Goal: Task Accomplishment & Management: Manage account settings

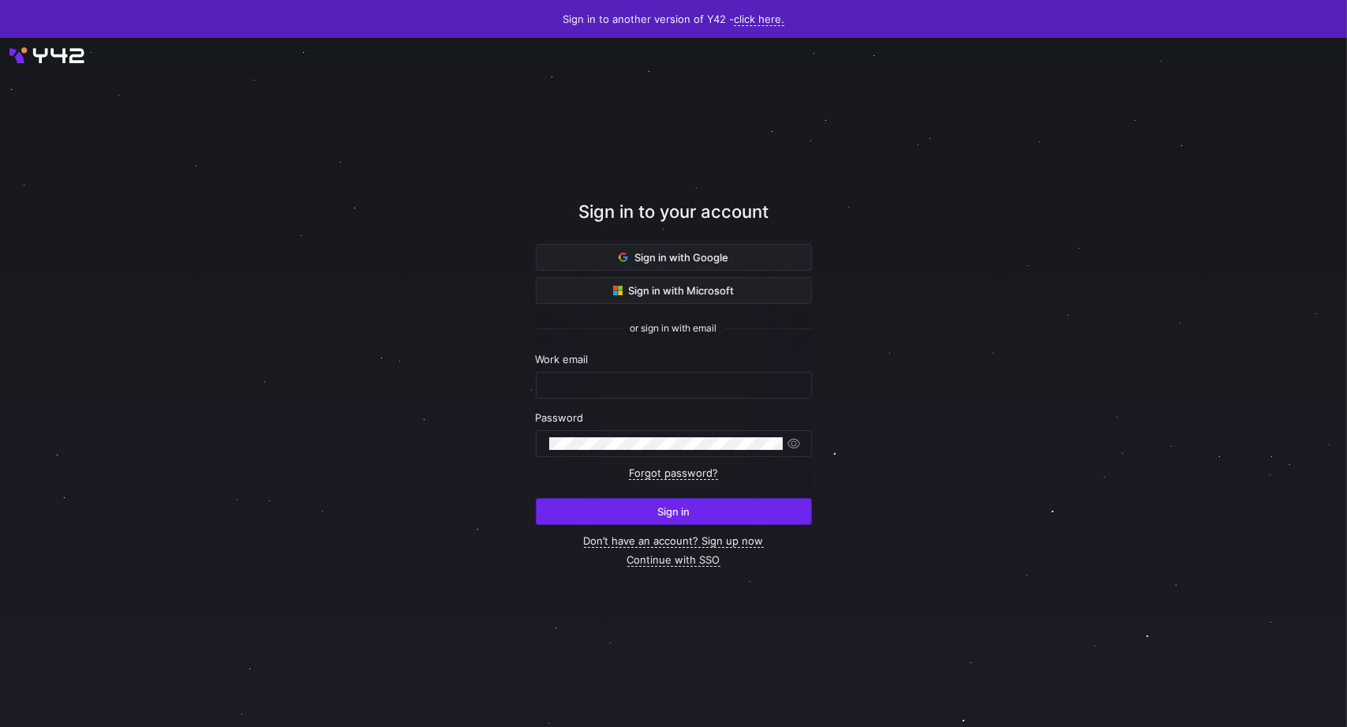
type input "thomas.adams@uscca.com"
click at [665, 518] on span "submit" at bounding box center [674, 511] width 275 height 25
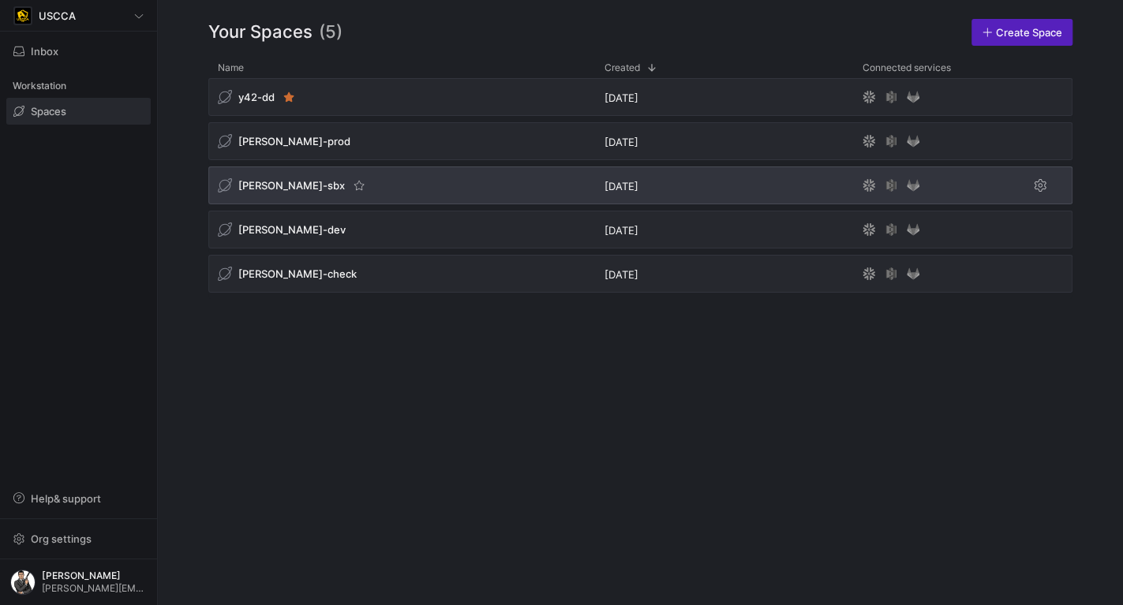
click at [361, 191] on div "[PERSON_NAME]-sbx" at bounding box center [401, 185] width 387 height 38
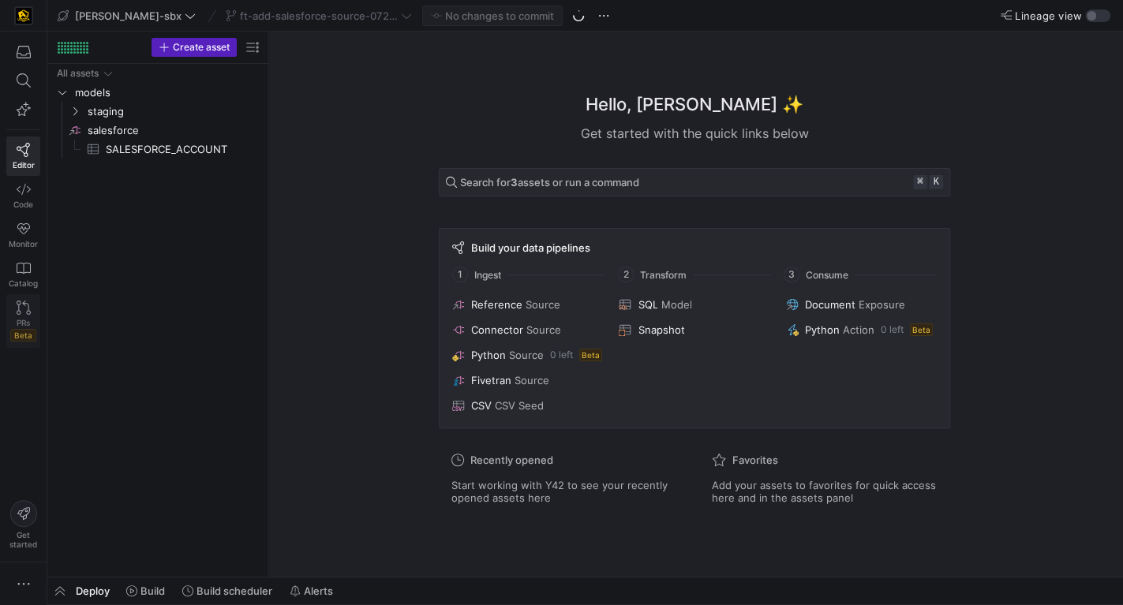
click at [23, 309] on icon at bounding box center [24, 308] width 14 height 14
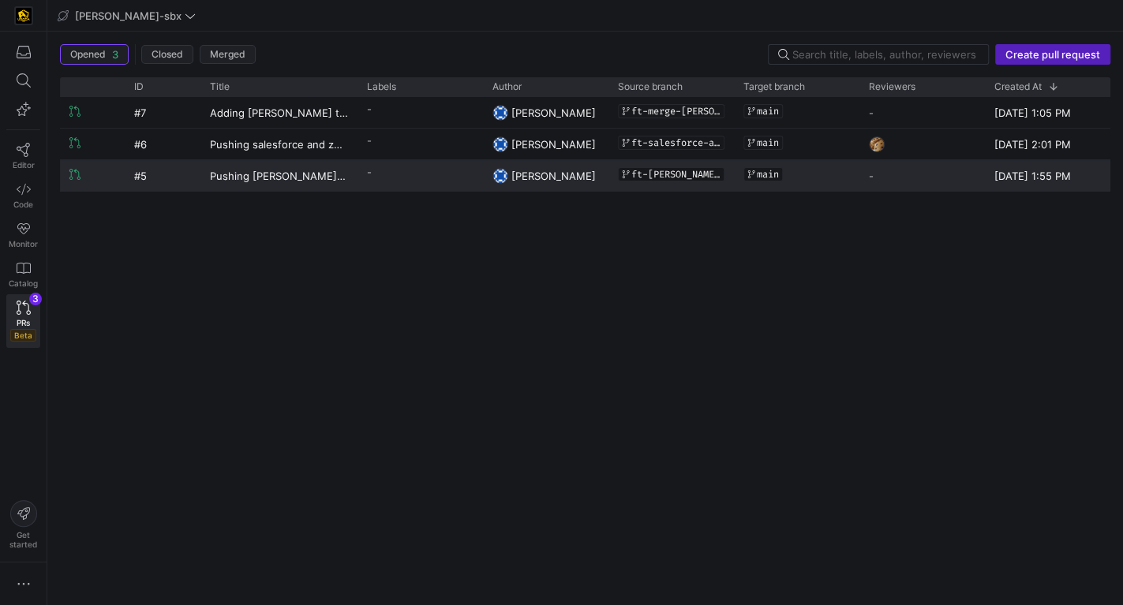
click at [430, 175] on y42-pull-request-list-view-label-cell-renderer "-" at bounding box center [420, 172] width 107 height 23
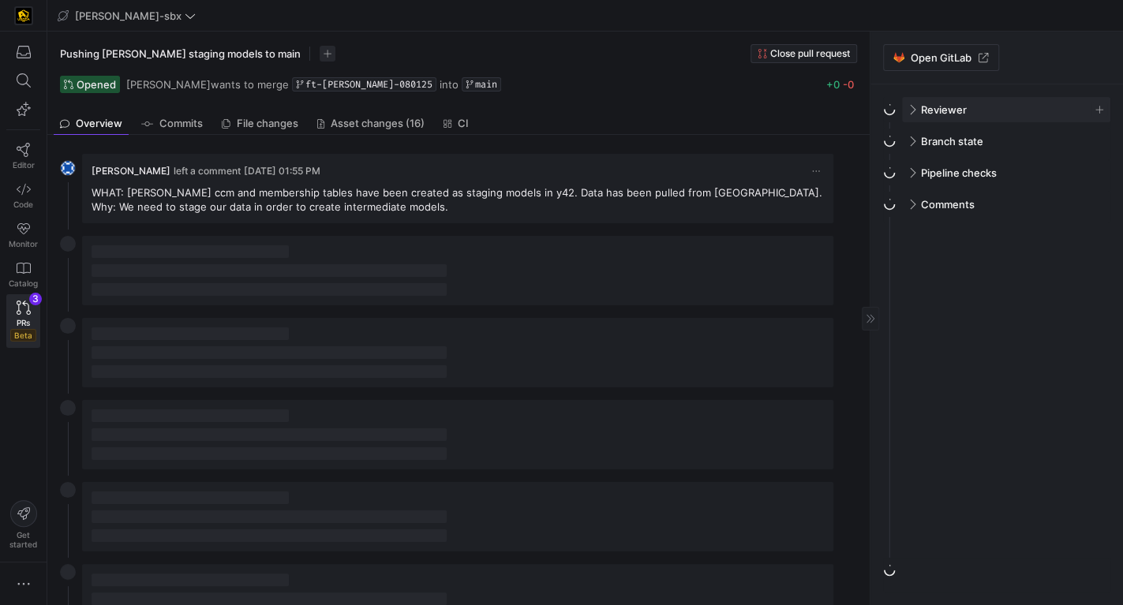
drag, startPoint x: 904, startPoint y: 105, endPoint x: 914, endPoint y: 107, distance: 10.4
click at [905, 107] on span at bounding box center [910, 110] width 13 height 7
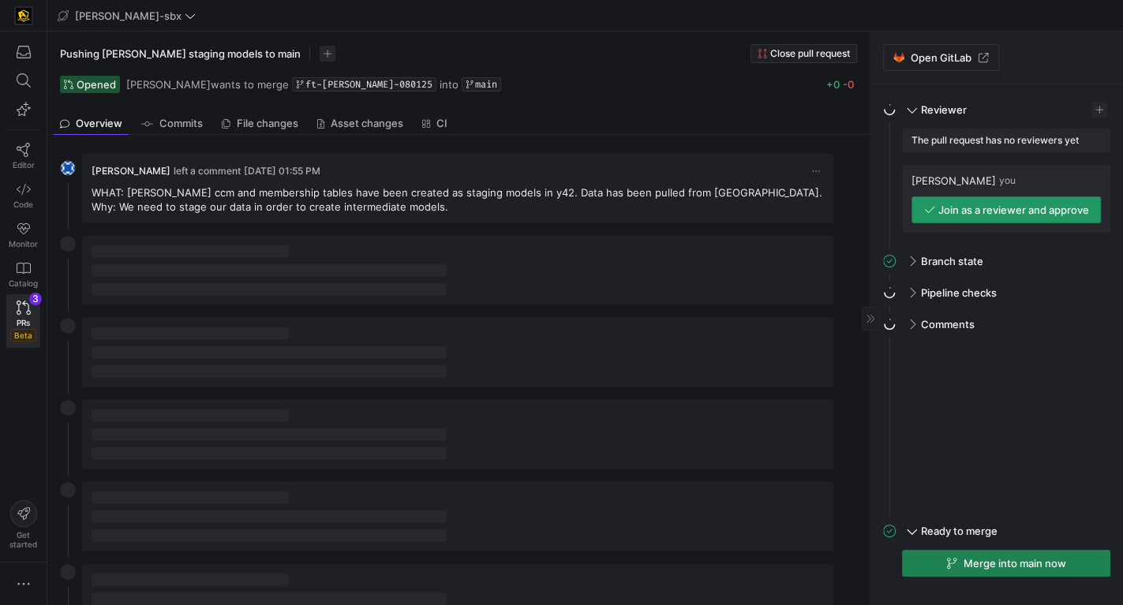
click at [1017, 213] on span "Join as a reviewer and approve" at bounding box center [1013, 210] width 151 height 13
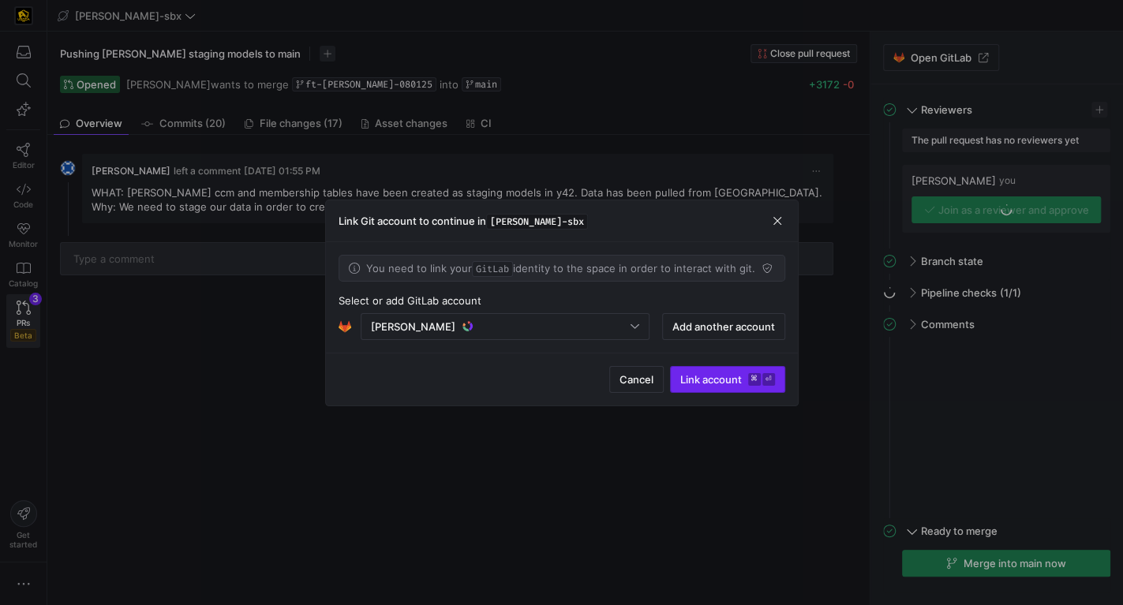
click at [722, 377] on span "Link account ⌘ ⏎" at bounding box center [727, 379] width 95 height 13
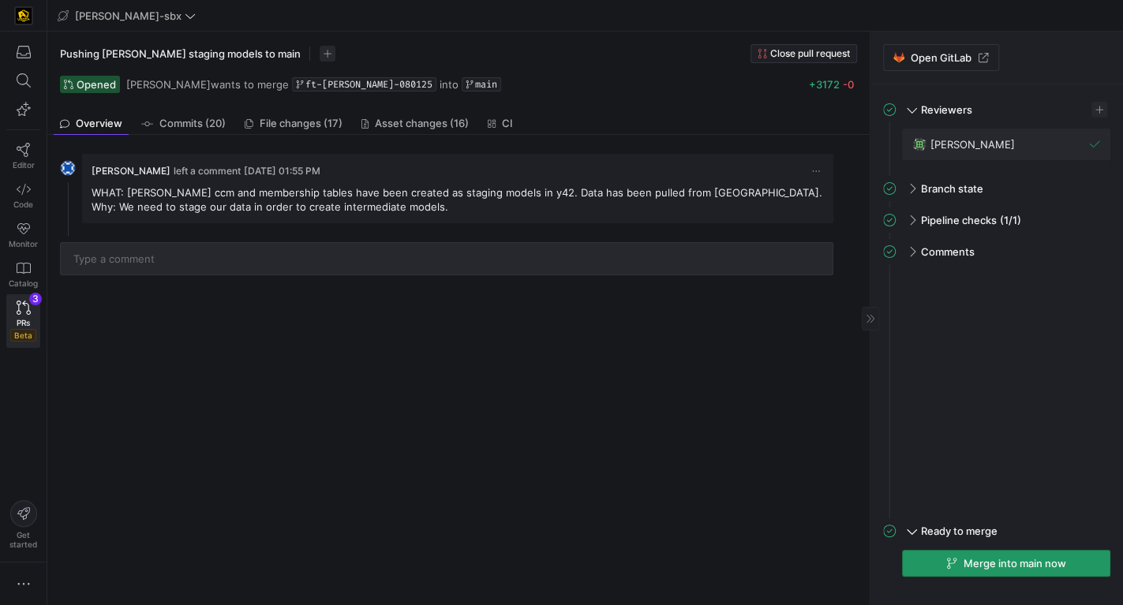
click at [1011, 566] on span "Merge into main now" at bounding box center [1014, 563] width 103 height 13
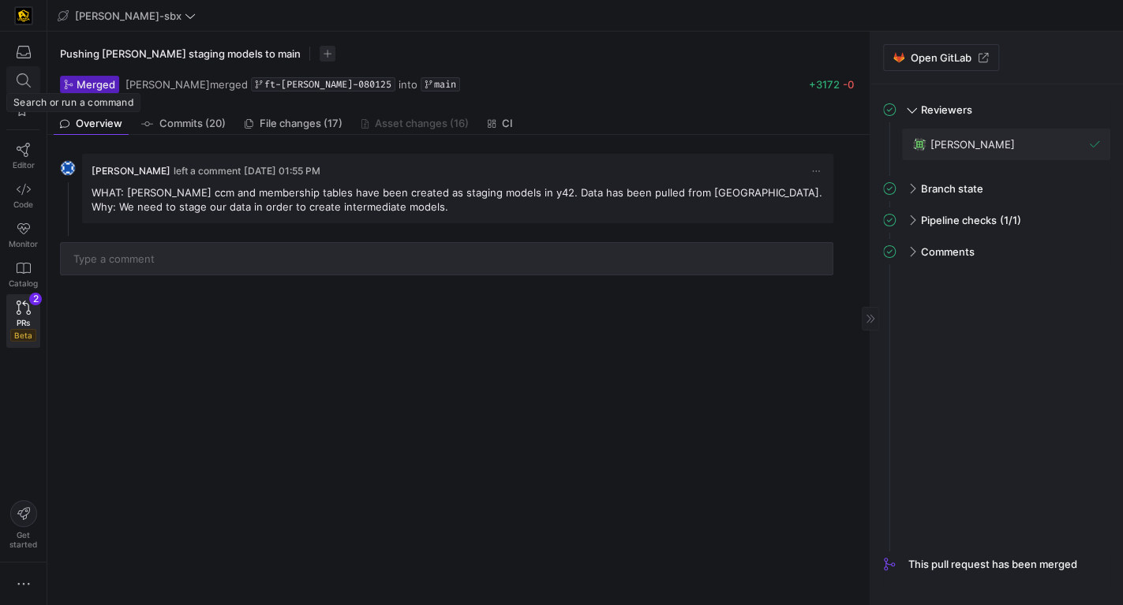
click at [24, 84] on icon at bounding box center [23, 80] width 14 height 14
click at [24, 200] on span "Code" at bounding box center [23, 204] width 20 height 9
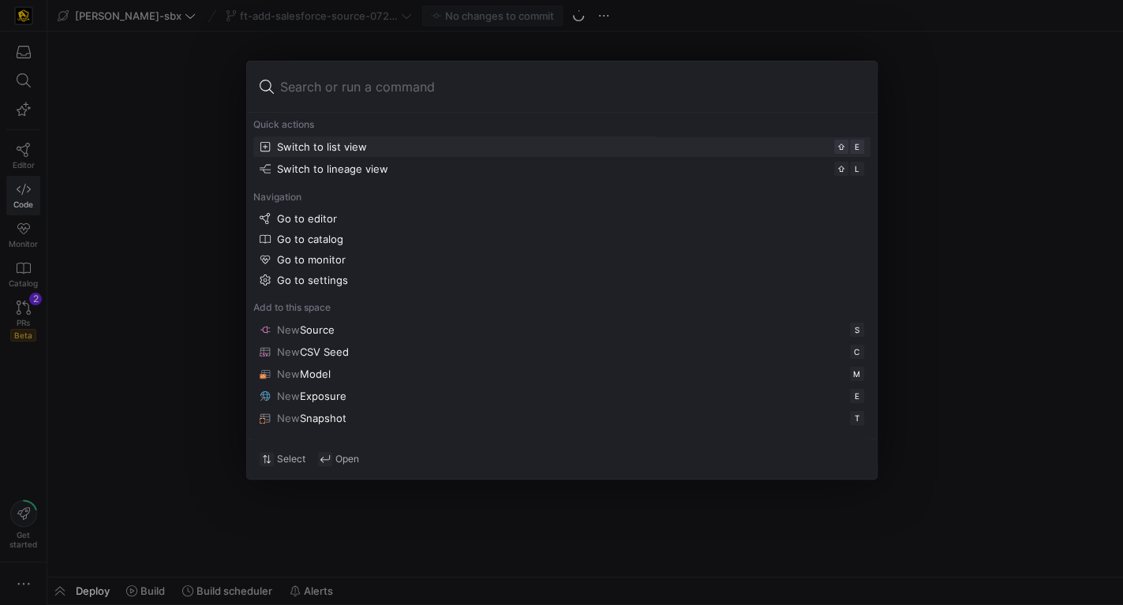
click at [179, 94] on div at bounding box center [561, 302] width 1123 height 605
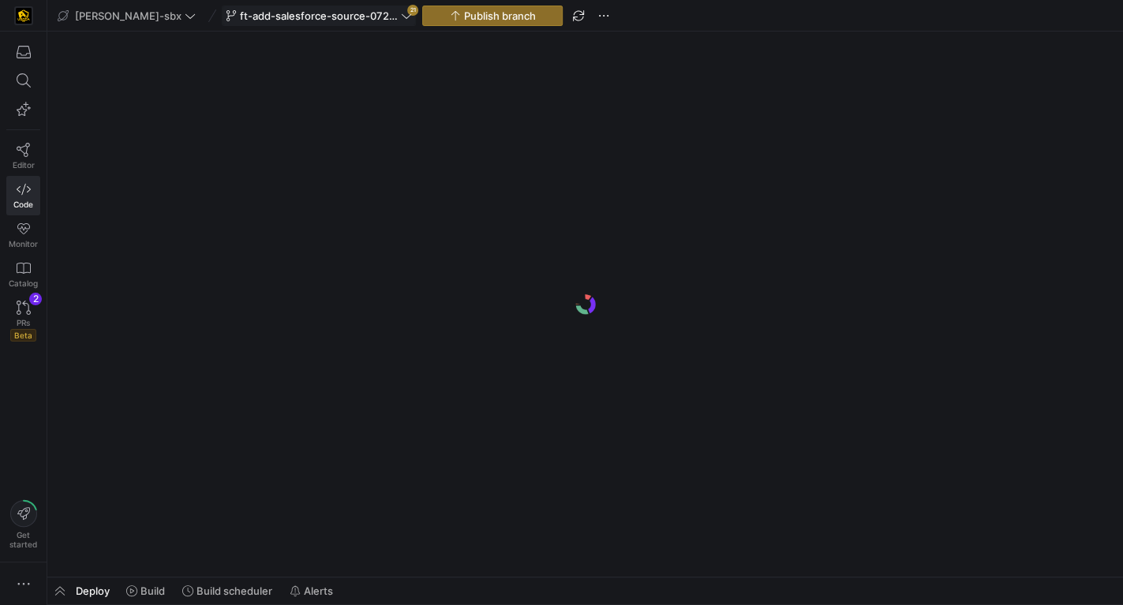
click at [291, 21] on span "ft-add-salesforce-source-07242025AB" at bounding box center [319, 15] width 158 height 13
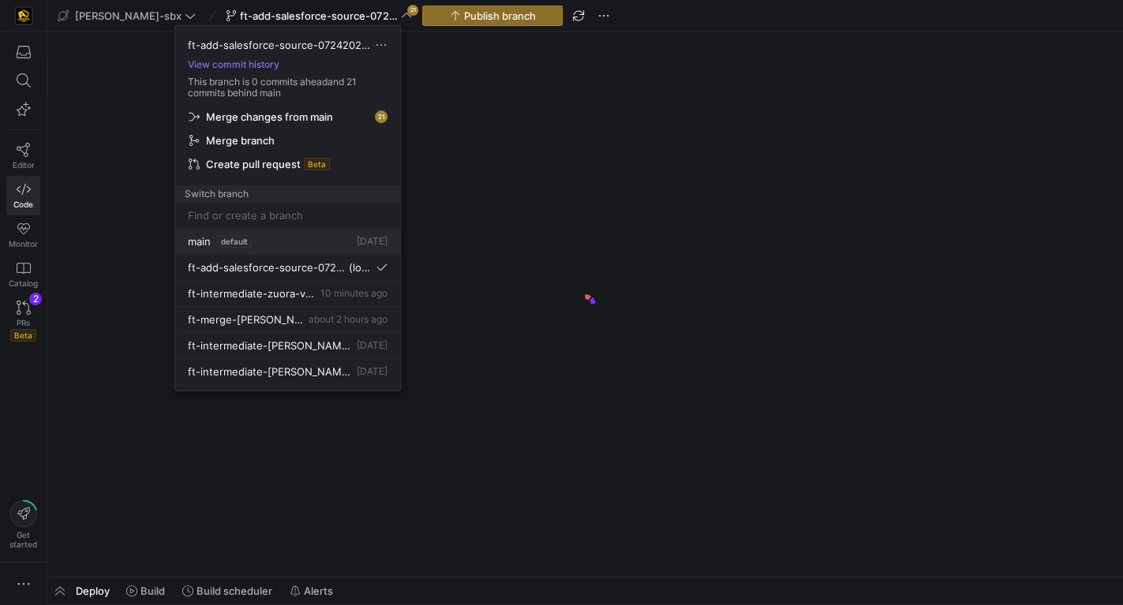
click at [283, 247] on button "main default Jul 23, 2025" at bounding box center [287, 242] width 225 height 26
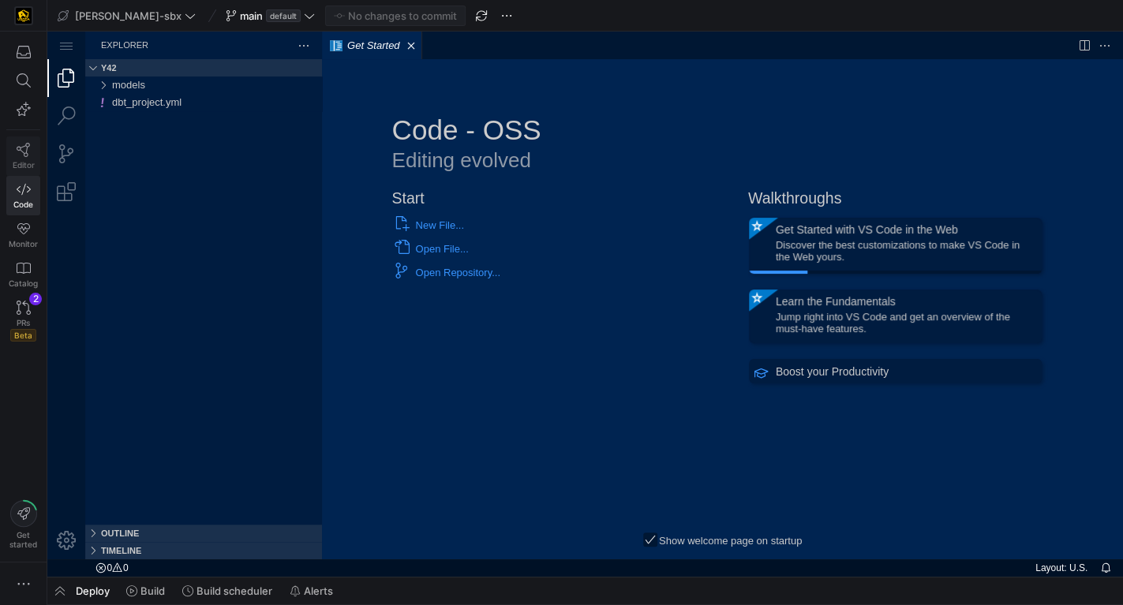
click at [21, 146] on icon at bounding box center [24, 150] width 14 height 14
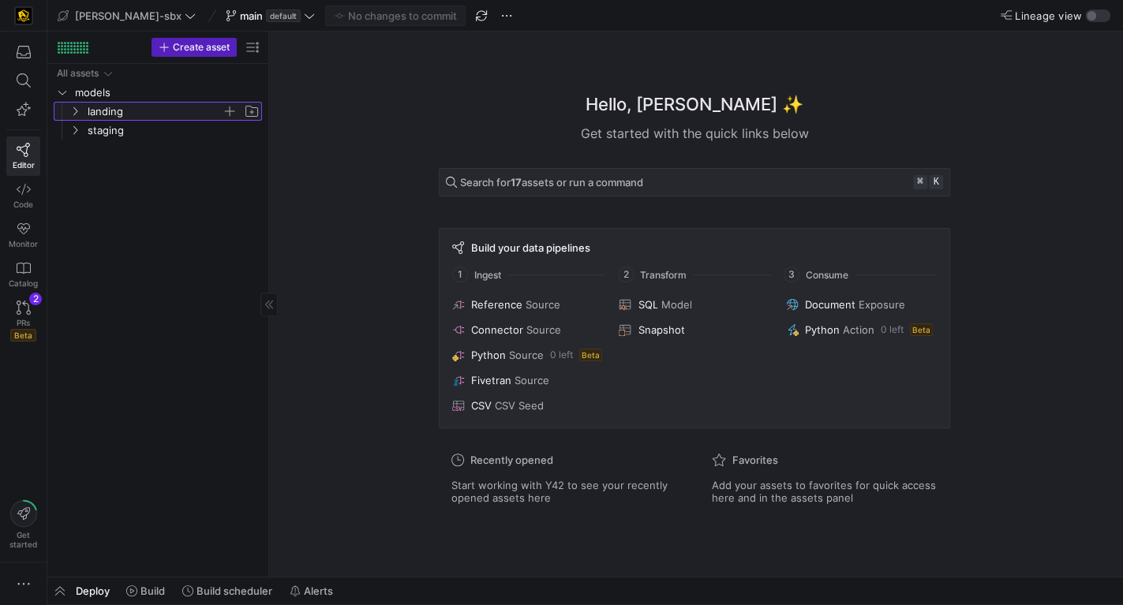
click at [76, 111] on icon "Press SPACE to select this row." at bounding box center [74, 111] width 11 height 9
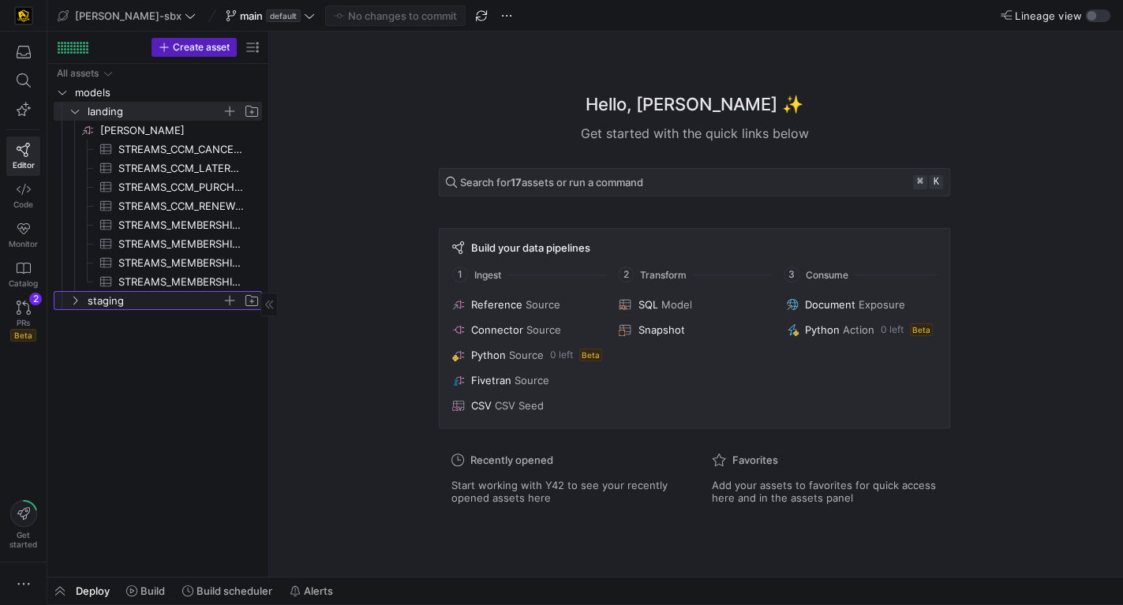
click at [74, 307] on span "staging" at bounding box center [164, 300] width 194 height 17
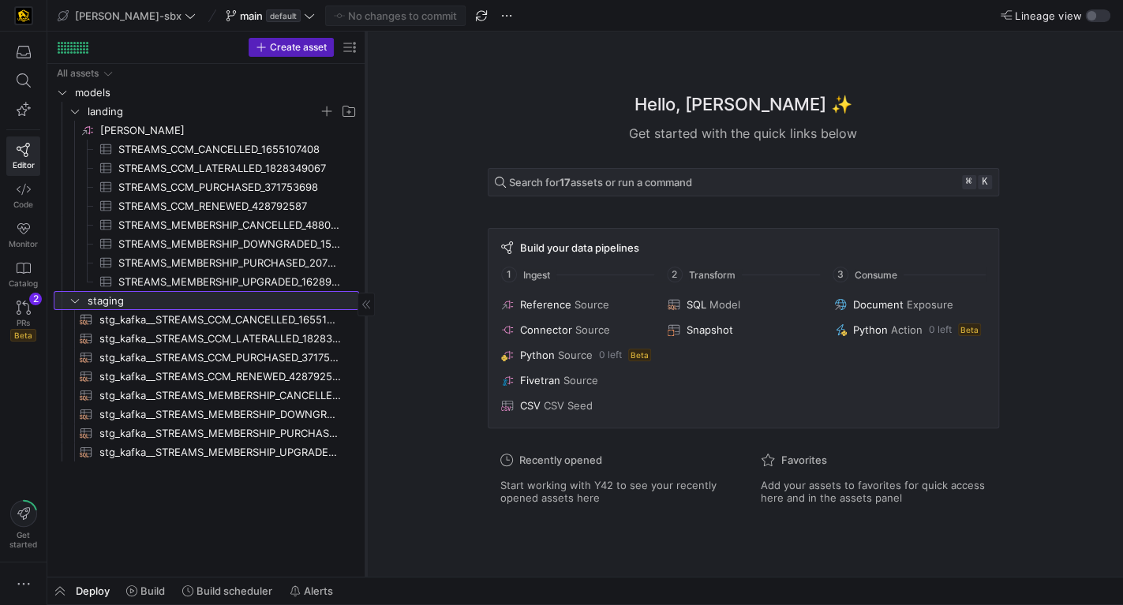
drag, startPoint x: 267, startPoint y: 271, endPoint x: 364, endPoint y: 271, distance: 97.0
click at [365, 271] on div at bounding box center [365, 304] width 1 height 545
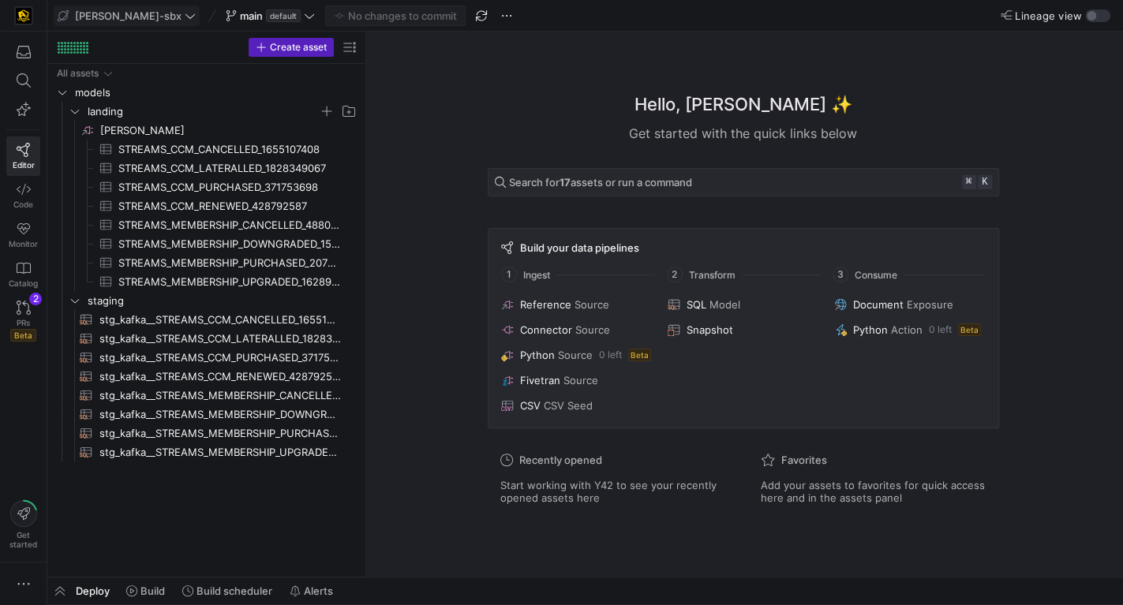
click at [185, 16] on icon at bounding box center [190, 15] width 11 height 11
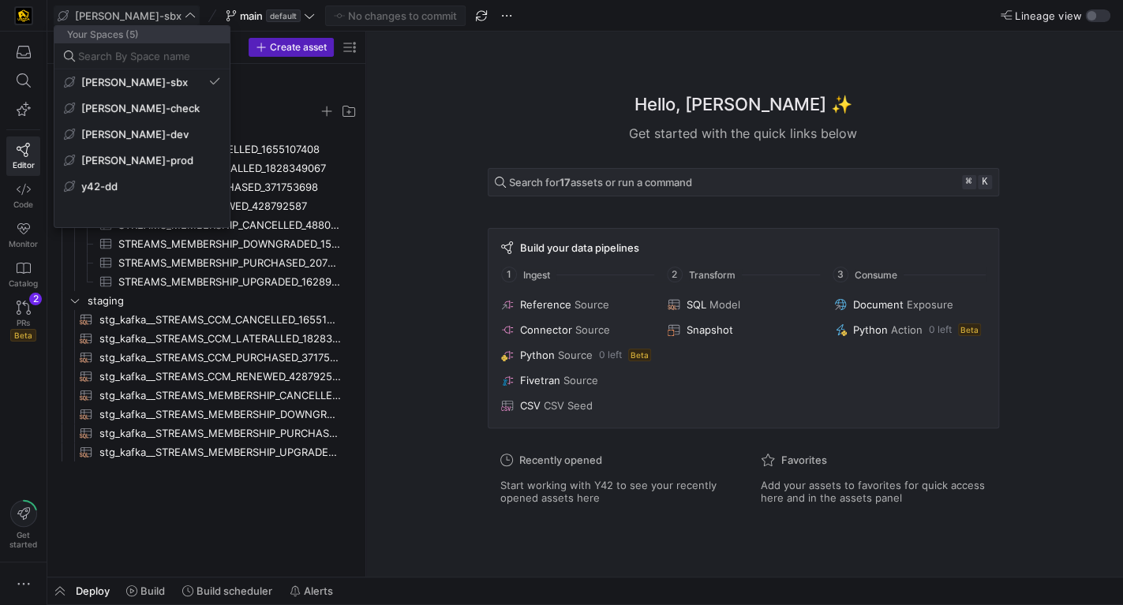
click at [209, 19] on div at bounding box center [561, 302] width 1123 height 605
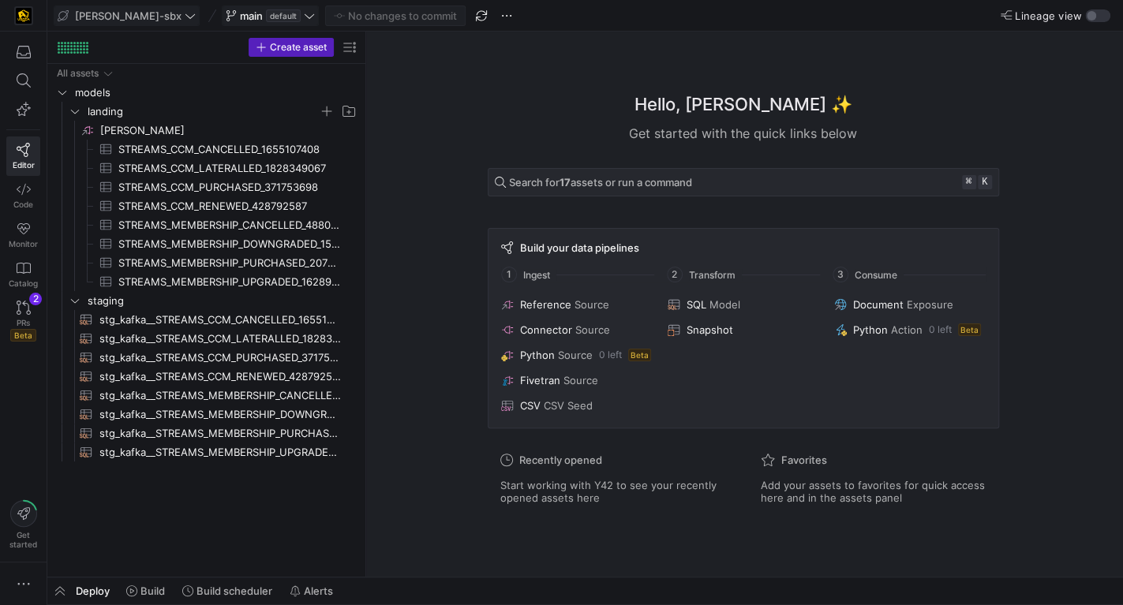
click at [240, 13] on span "main" at bounding box center [251, 15] width 23 height 13
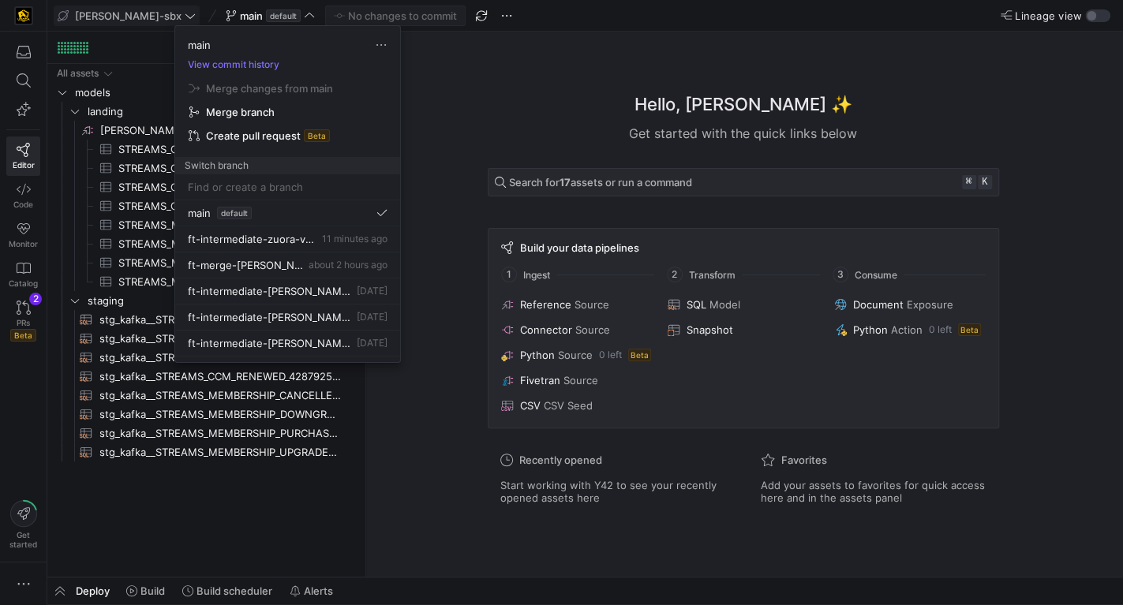
click at [417, 409] on div at bounding box center [561, 302] width 1123 height 605
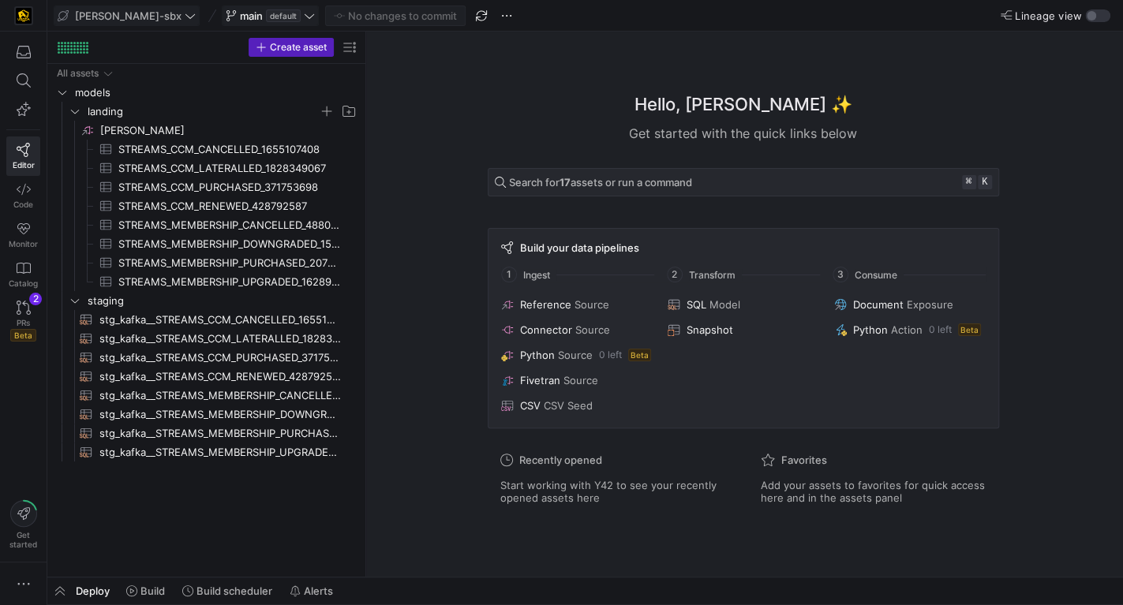
click at [263, 15] on y42-badge "default" at bounding box center [282, 15] width 38 height 13
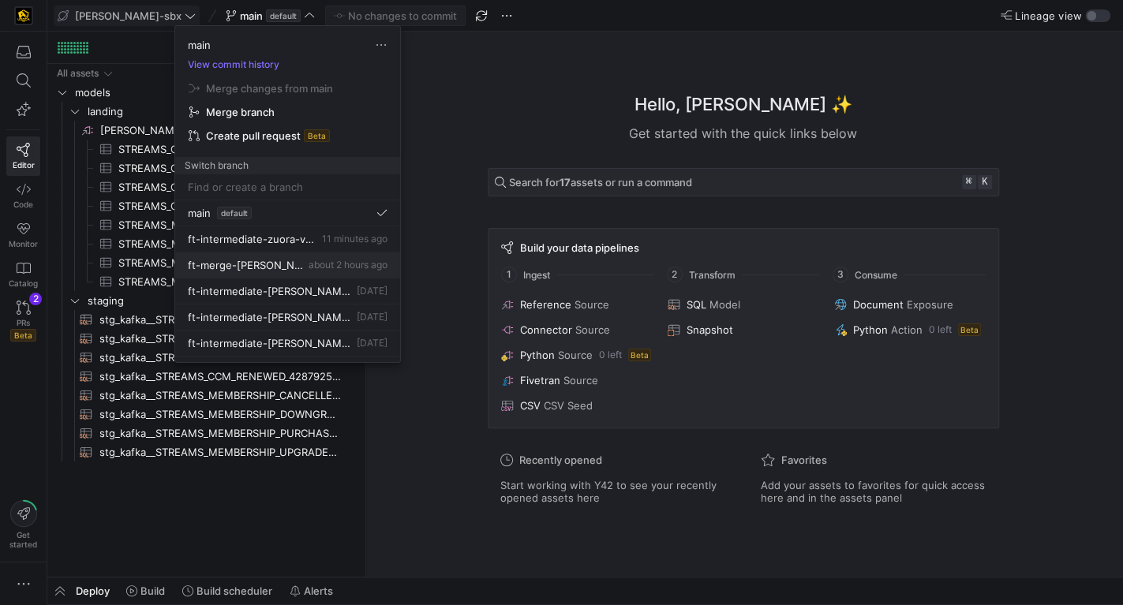
click at [279, 263] on span "ft-merge-grulke-task-to-main-08212025" at bounding box center [247, 265] width 118 height 13
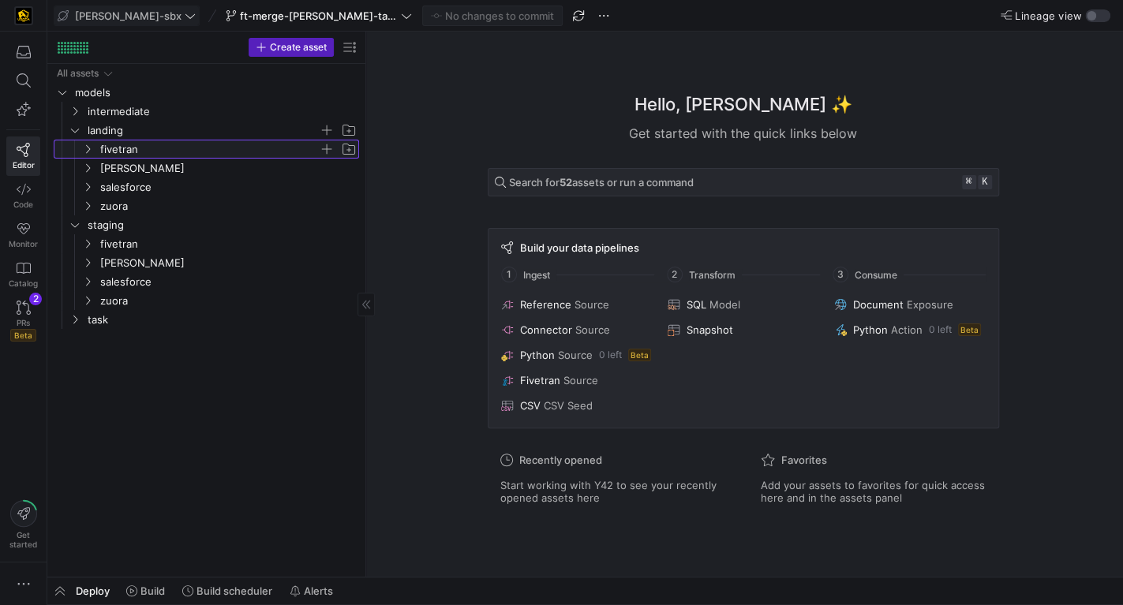
click at [189, 149] on span "fivetran" at bounding box center [209, 149] width 219 height 18
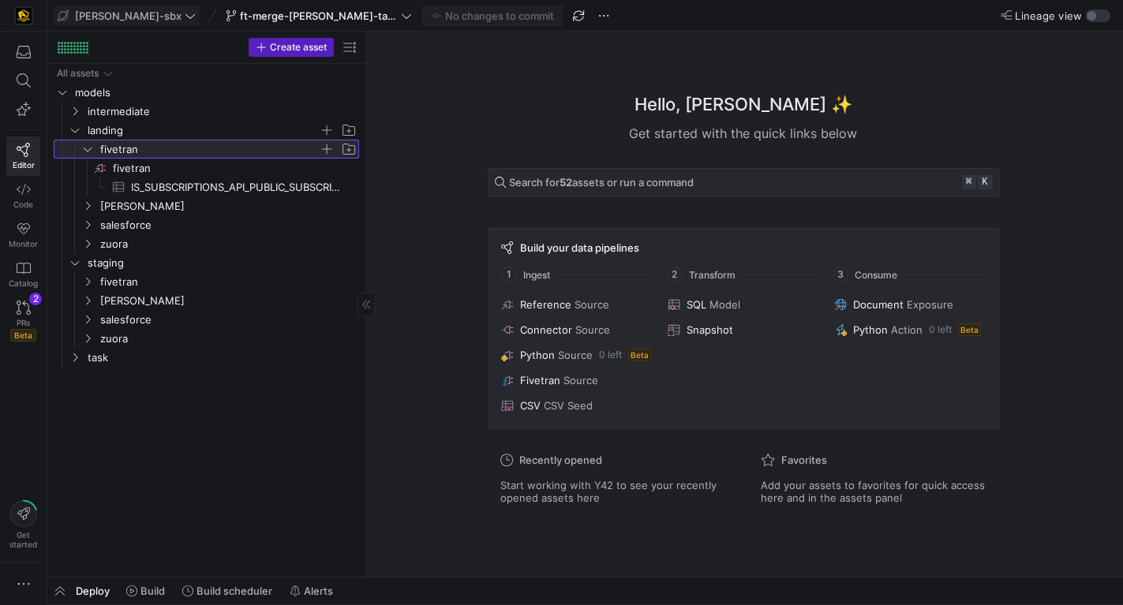
click at [189, 149] on span "fivetran" at bounding box center [209, 149] width 219 height 18
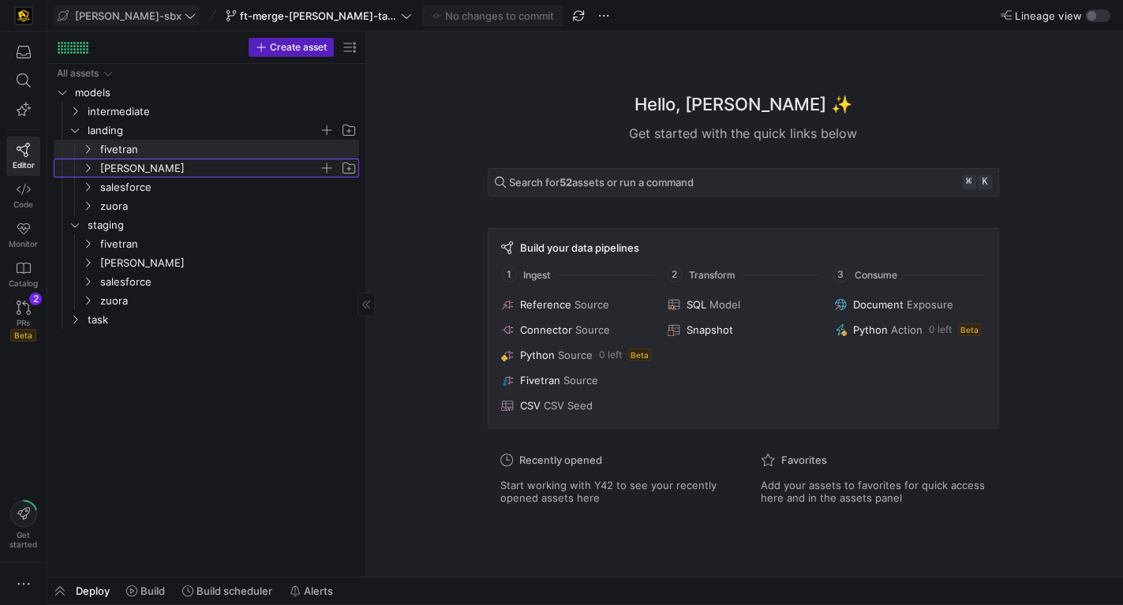
click at [174, 171] on span "kafka" at bounding box center [209, 168] width 219 height 18
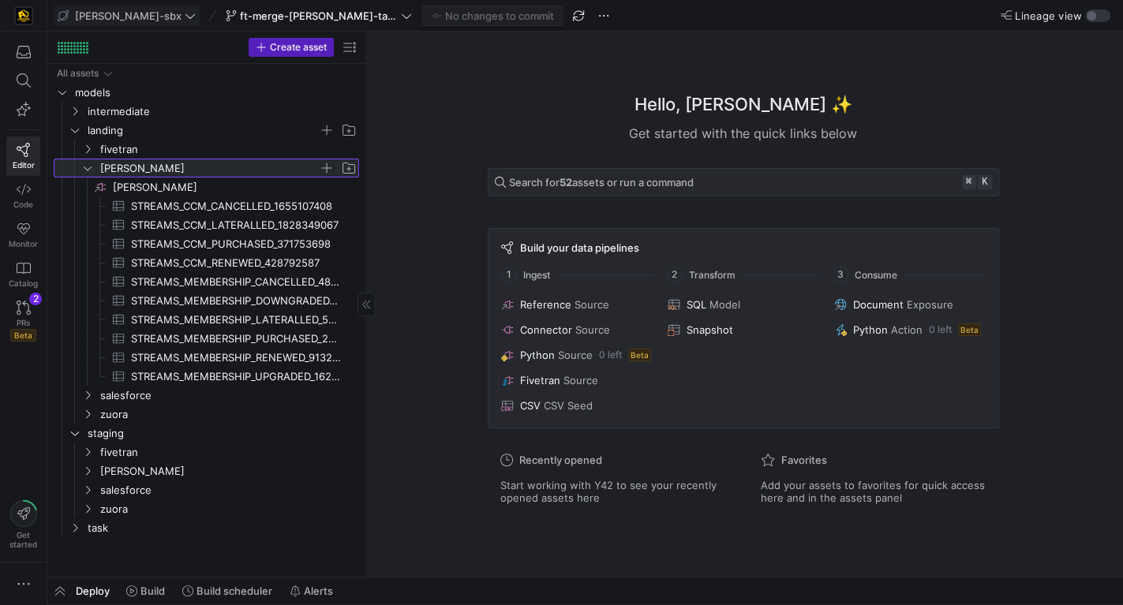
click at [174, 171] on span "kafka" at bounding box center [209, 168] width 219 height 18
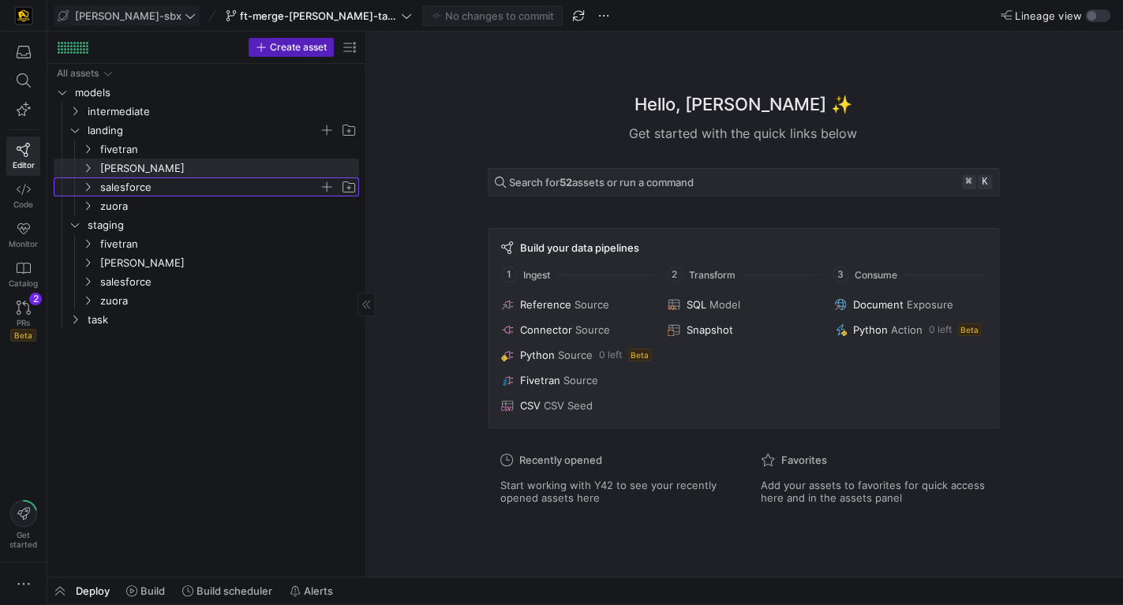
click at [158, 192] on span "salesforce" at bounding box center [209, 187] width 219 height 18
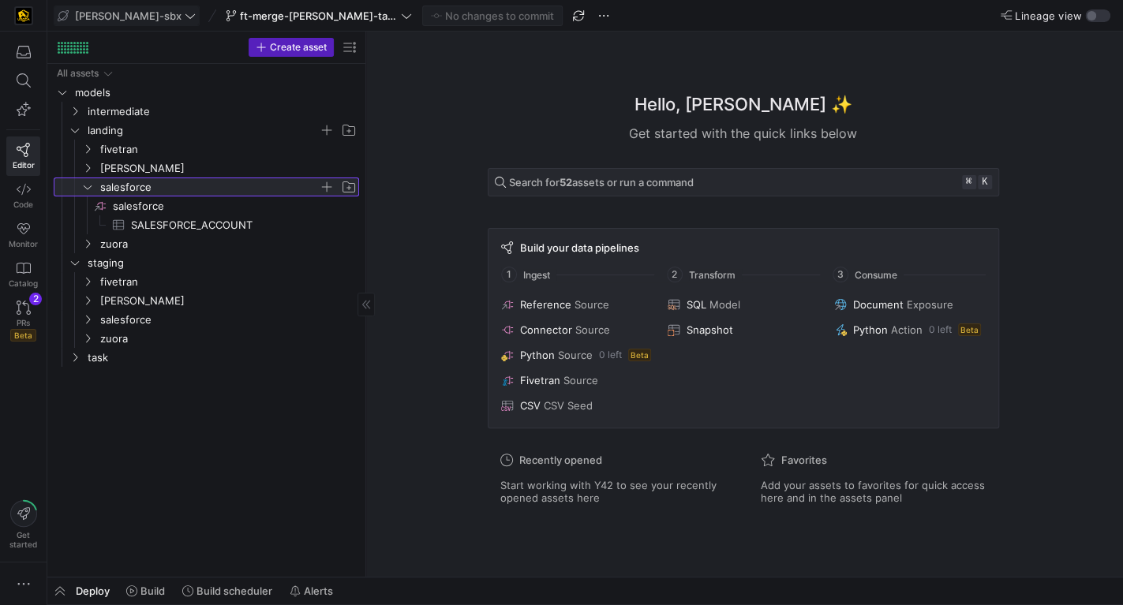
click at [161, 190] on span "salesforce" at bounding box center [209, 187] width 219 height 18
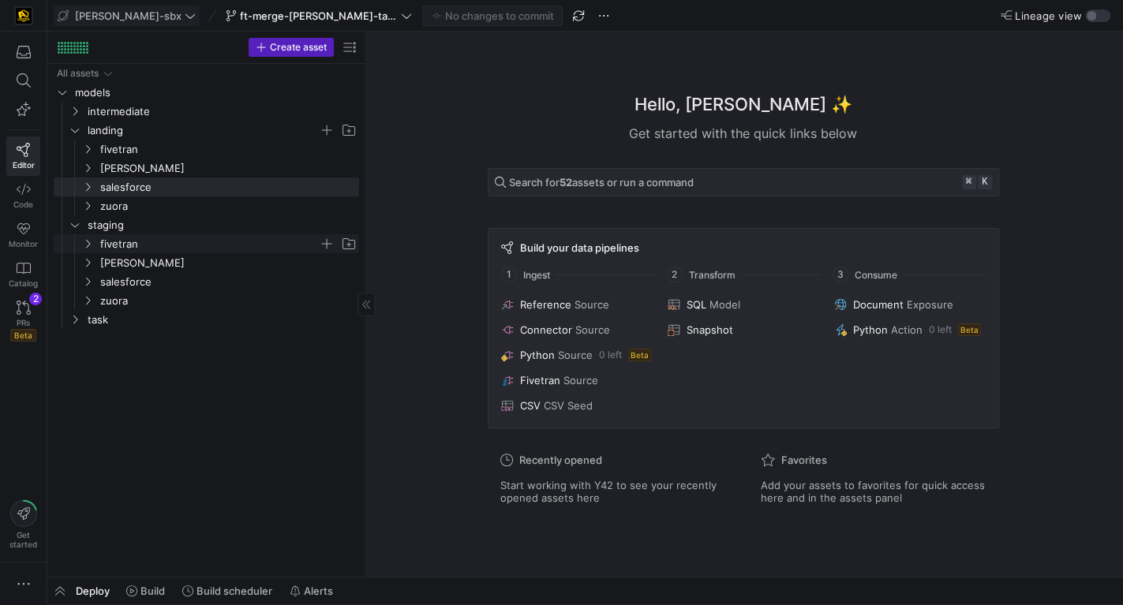
click at [146, 244] on span "fivetran" at bounding box center [209, 244] width 219 height 18
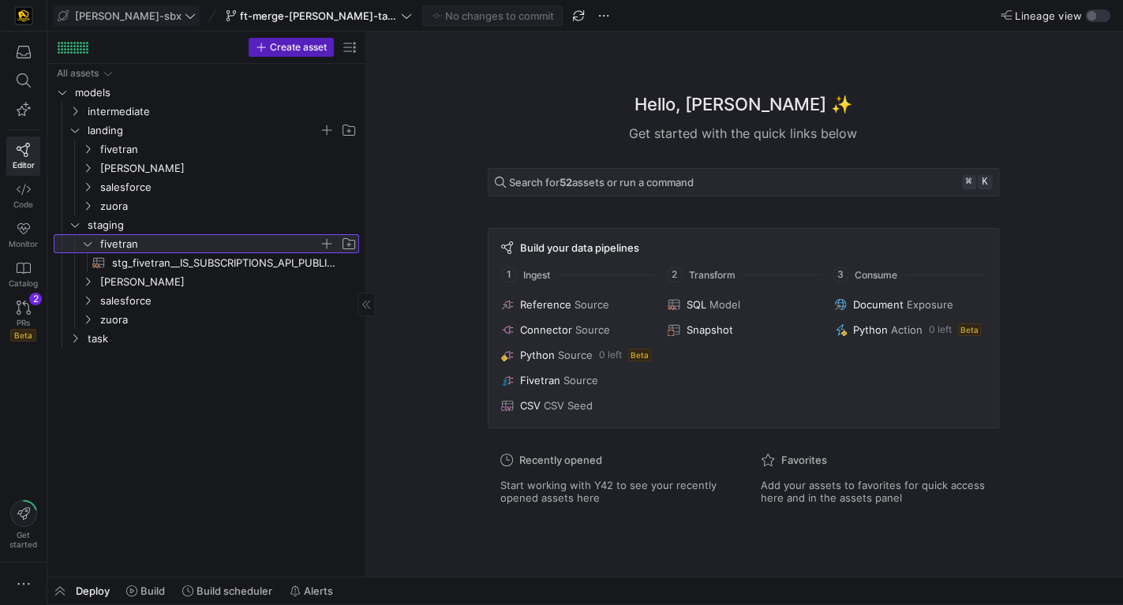
click at [148, 245] on span "fivetran" at bounding box center [209, 244] width 219 height 18
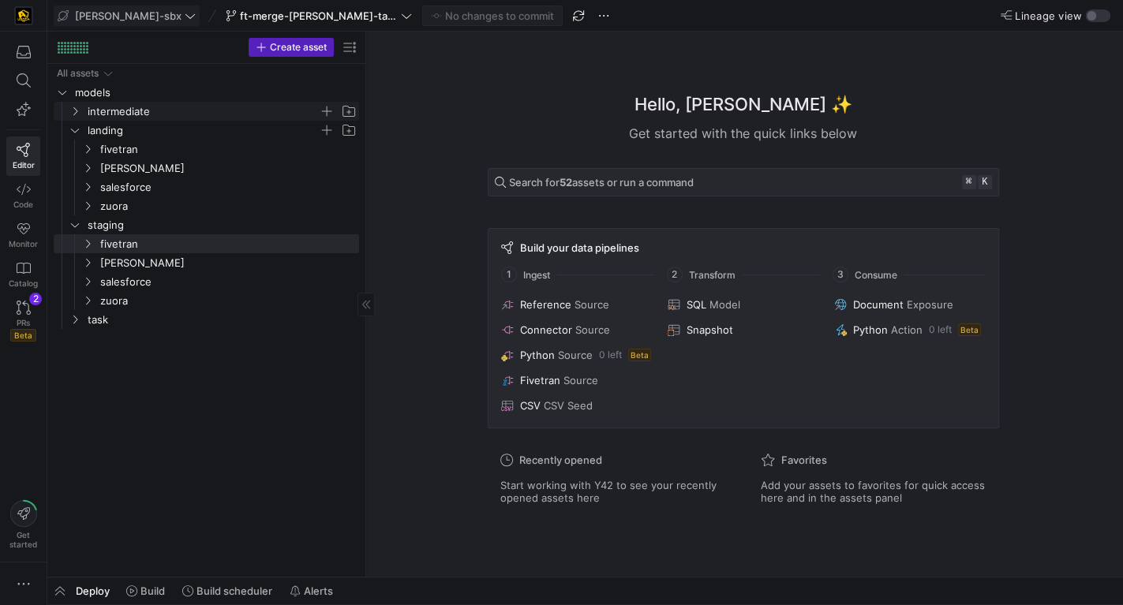
click at [147, 111] on span "intermediate" at bounding box center [203, 112] width 231 height 18
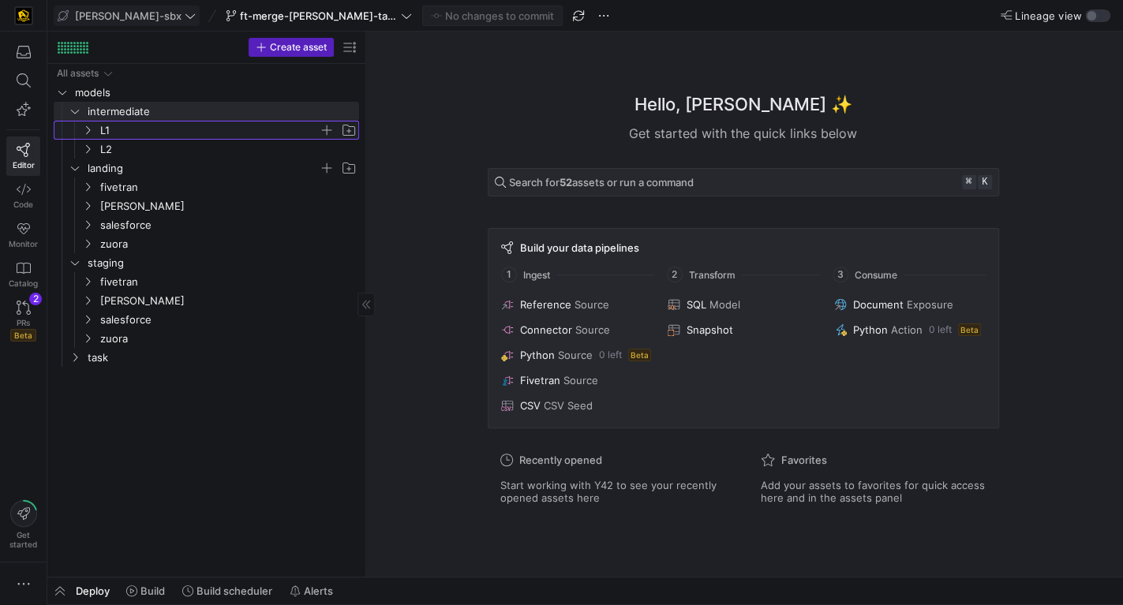
click at [144, 134] on span "L1" at bounding box center [209, 131] width 219 height 18
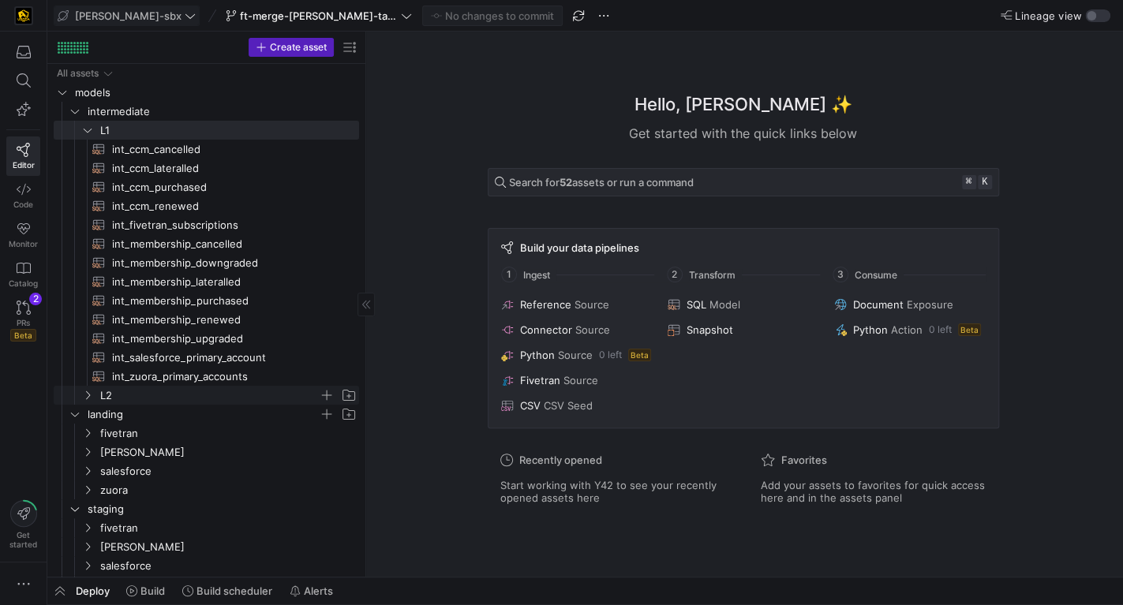
click at [161, 398] on span "L2" at bounding box center [209, 396] width 219 height 18
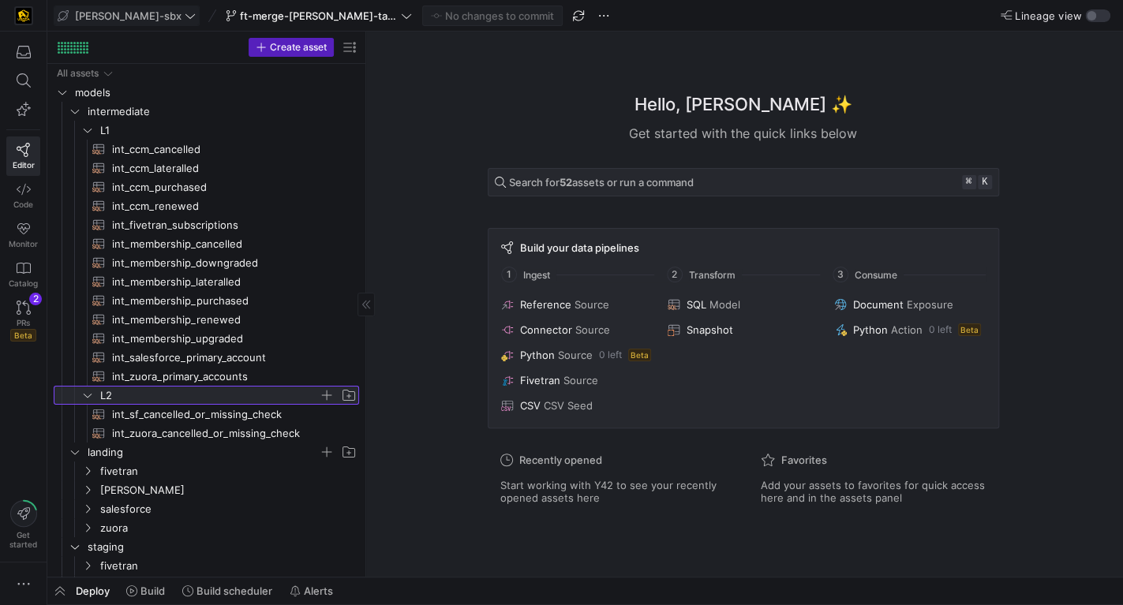
scroll to position [73, 0]
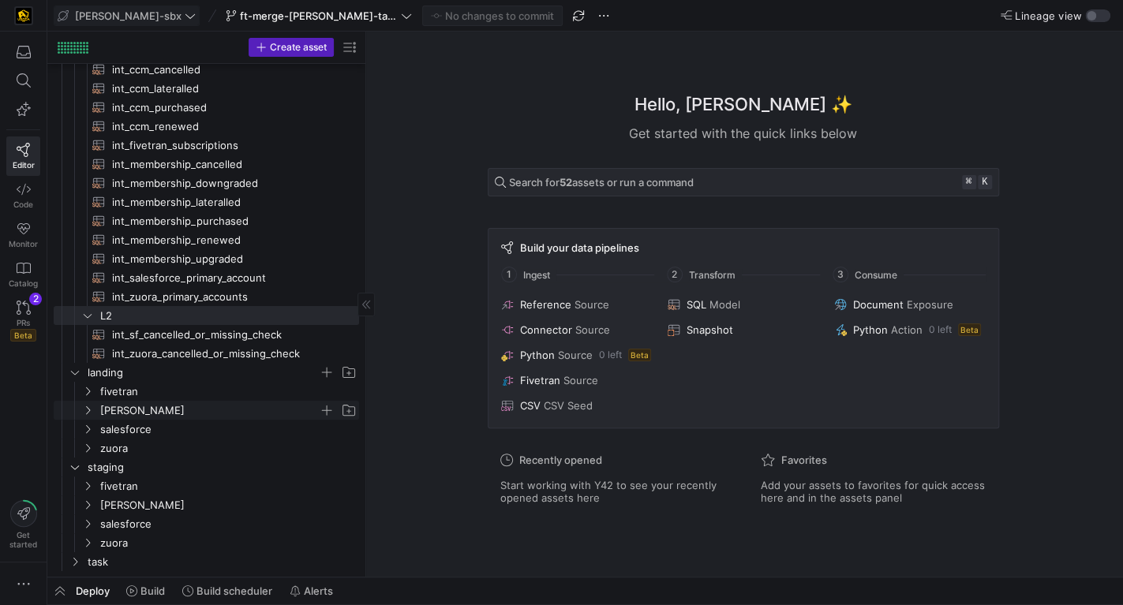
click at [200, 404] on span "kafka" at bounding box center [209, 411] width 219 height 18
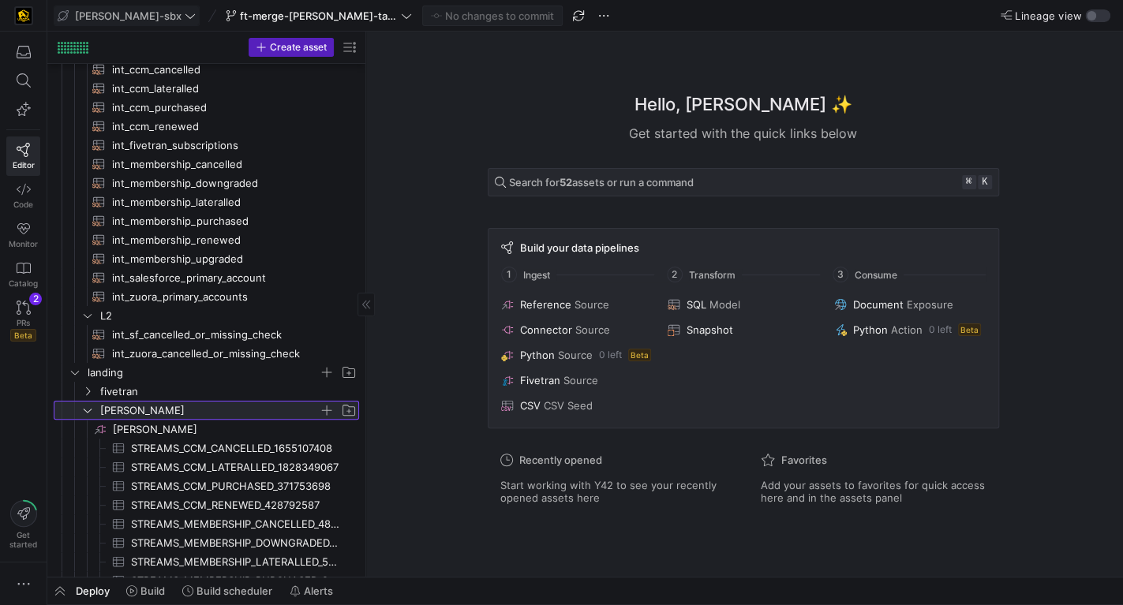
click at [200, 404] on span "kafka" at bounding box center [209, 411] width 219 height 18
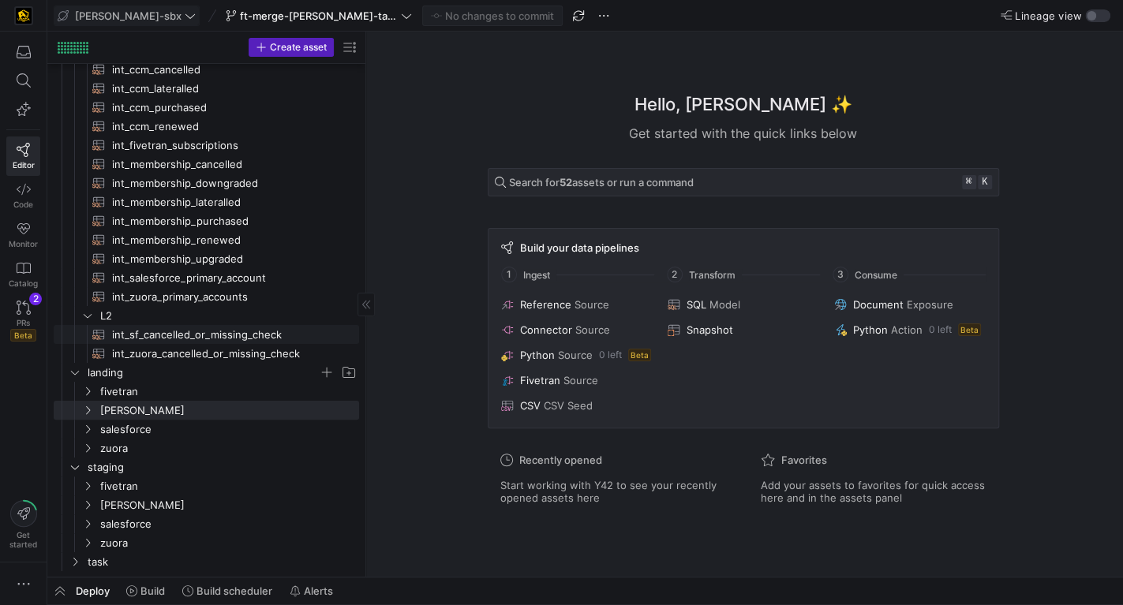
click at [188, 336] on span "int_sf_cancelled_or_missing_check​​​​​​​​​​" at bounding box center [226, 335] width 229 height 18
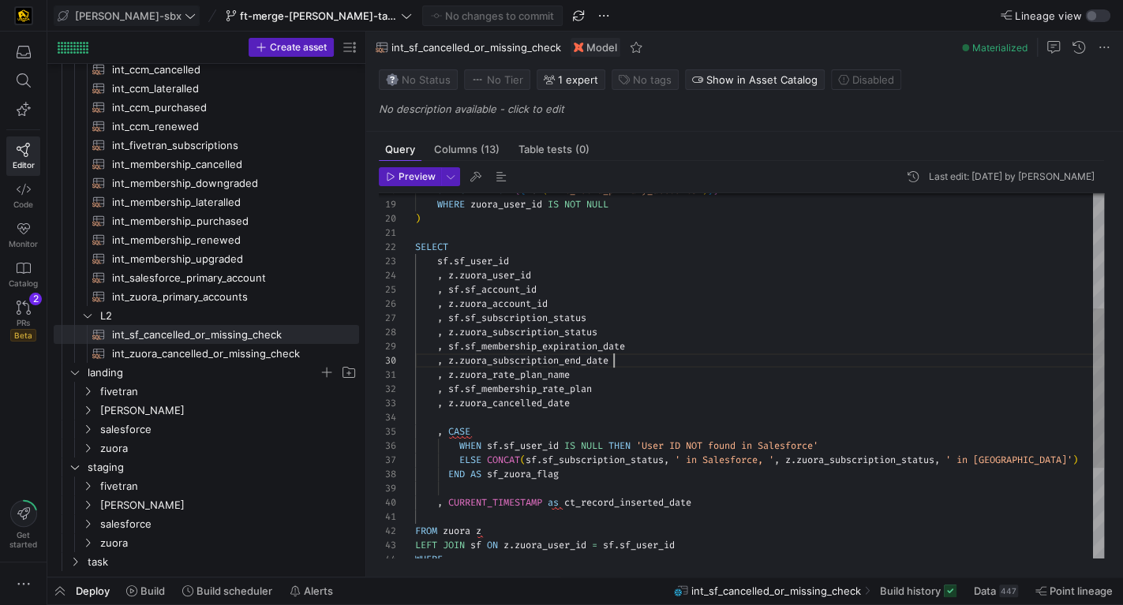
scroll to position [128, 199]
click at [615, 357] on div "SELECT * FROM { { ref ( 'int_zuora_primary_accounts' ) } } WHERE zuora_user_id …" at bounding box center [759, 347] width 689 height 836
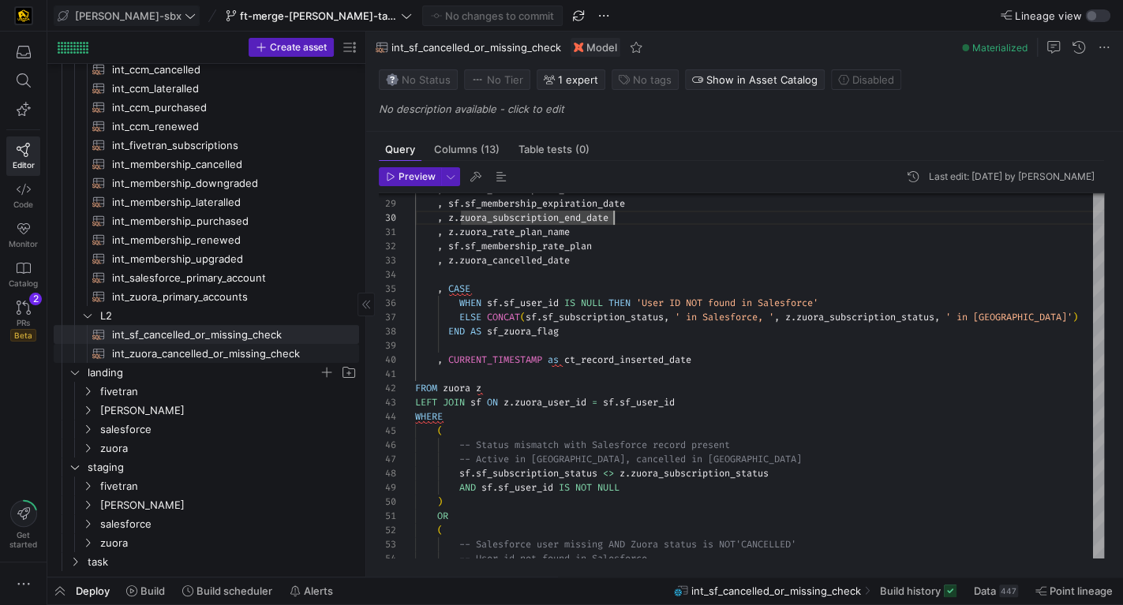
click at [169, 350] on span "int_zuora_cancelled_or_missing_check​​​​​​​​​​" at bounding box center [226, 354] width 229 height 18
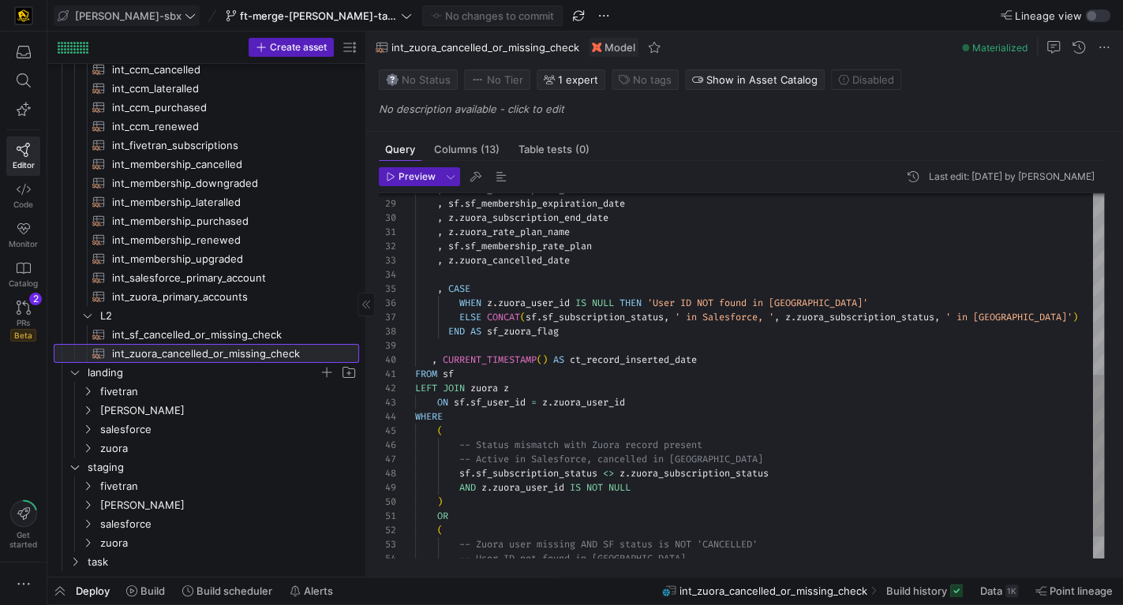
scroll to position [128, 192]
click at [225, 331] on span "int_sf_cancelled_or_missing_check​​​​​​​​​​" at bounding box center [226, 335] width 229 height 18
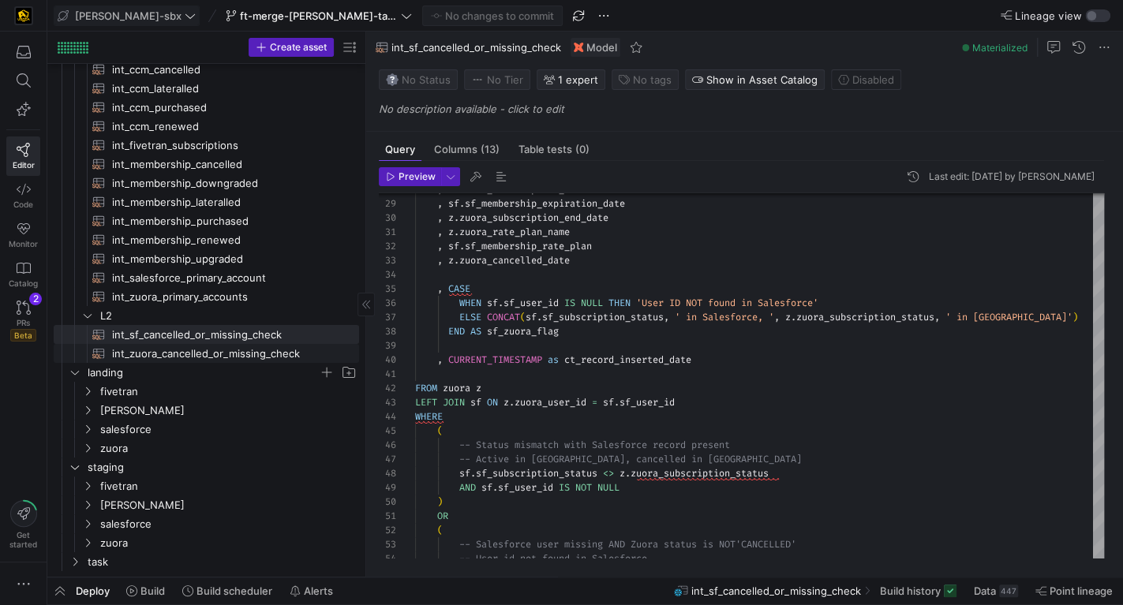
drag, startPoint x: 226, startPoint y: 350, endPoint x: 231, endPoint y: 331, distance: 20.3
click at [226, 350] on span "int_zuora_cancelled_or_missing_check​​​​​​​​​​" at bounding box center [226, 354] width 229 height 18
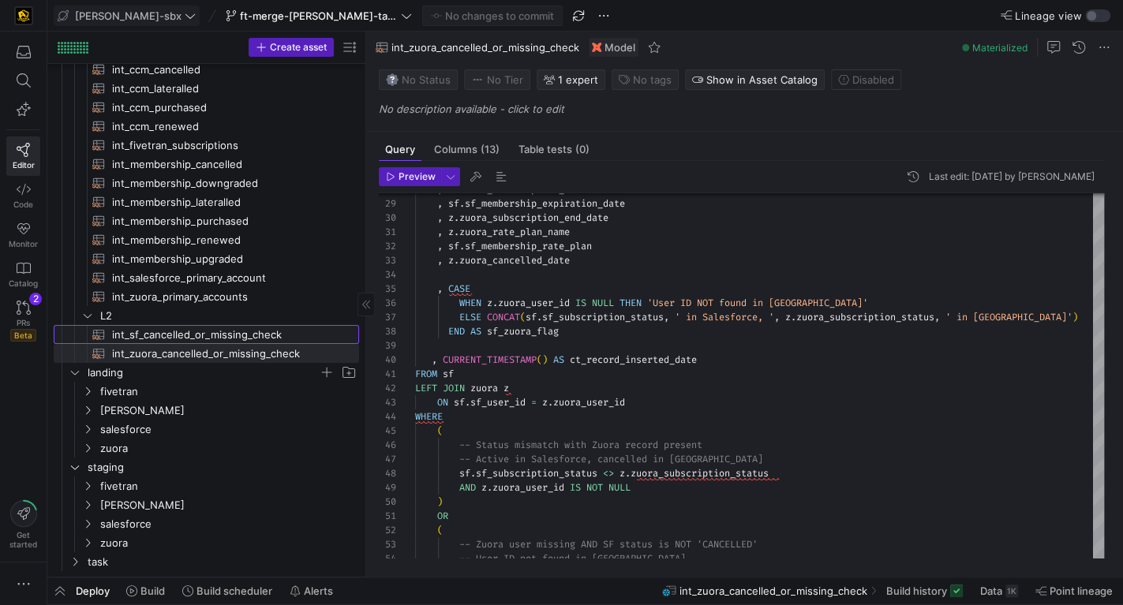
click at [234, 334] on span "int_sf_cancelled_or_missing_check​​​​​​​​​​" at bounding box center [226, 335] width 229 height 18
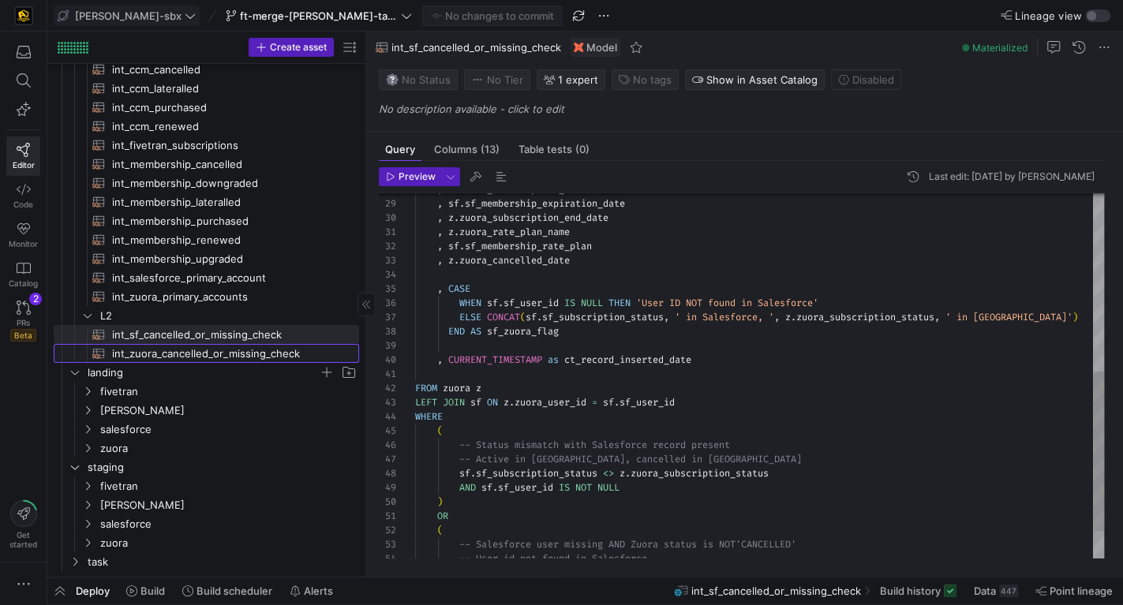
click at [240, 361] on span "int_zuora_cancelled_or_missing_check​​​​​​​​​​" at bounding box center [226, 354] width 229 height 18
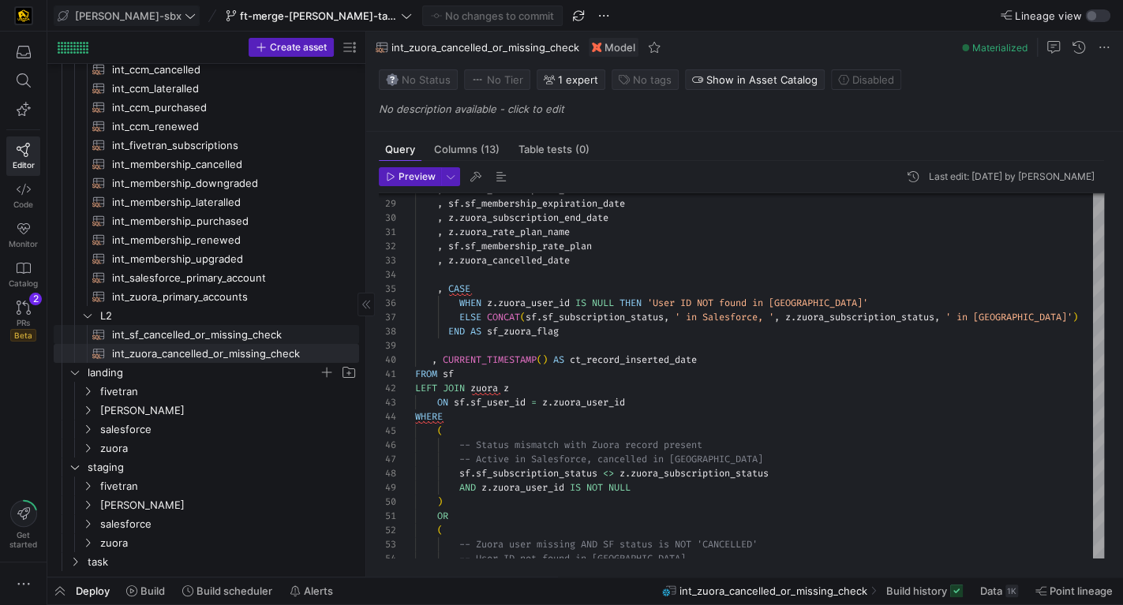
click at [248, 337] on span "int_sf_cancelled_or_missing_check​​​​​​​​​​" at bounding box center [226, 335] width 229 height 18
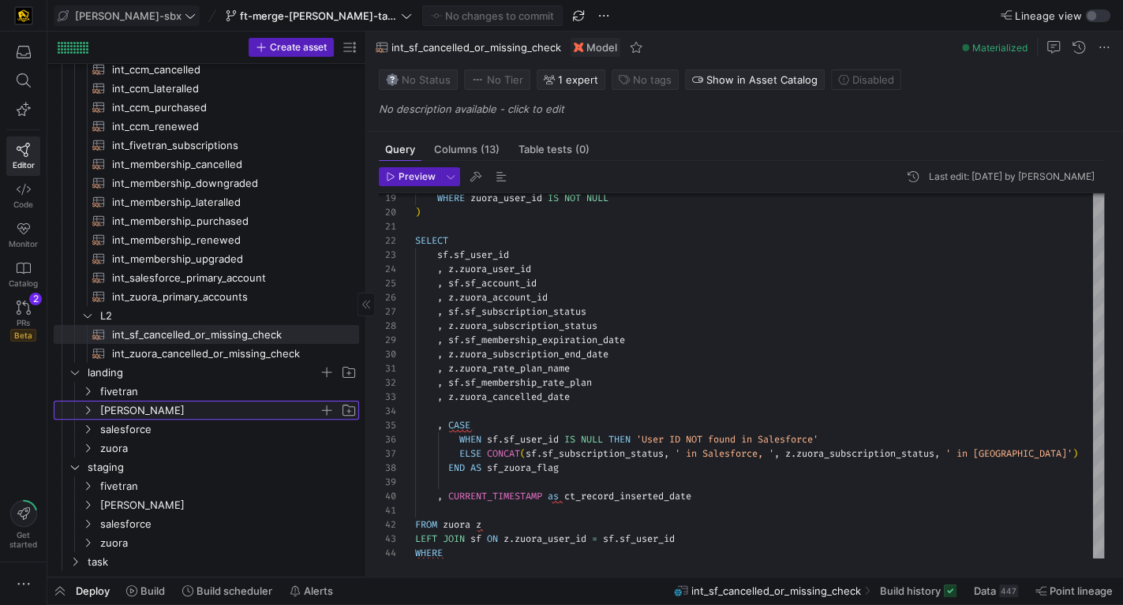
click at [157, 405] on span "kafka" at bounding box center [209, 411] width 219 height 18
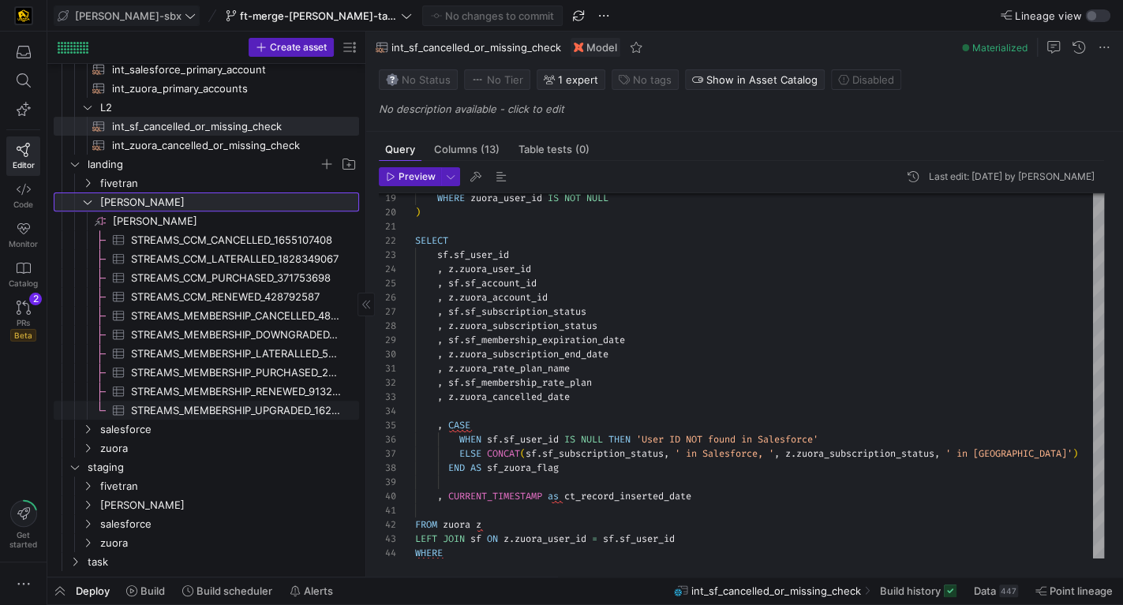
scroll to position [282, 0]
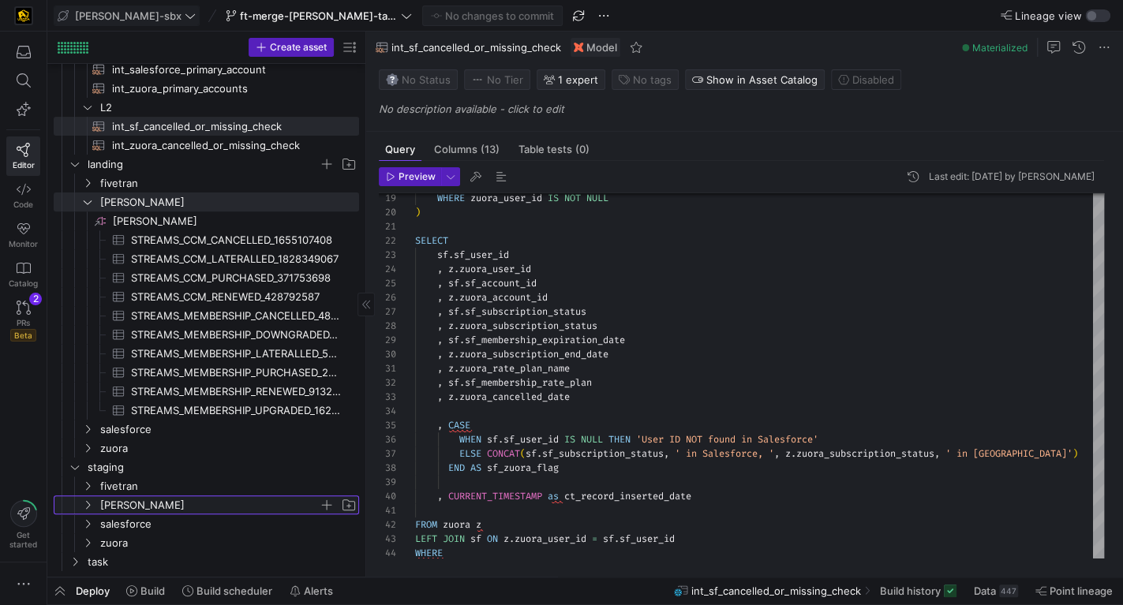
click at [137, 497] on span "kafka" at bounding box center [209, 505] width 219 height 18
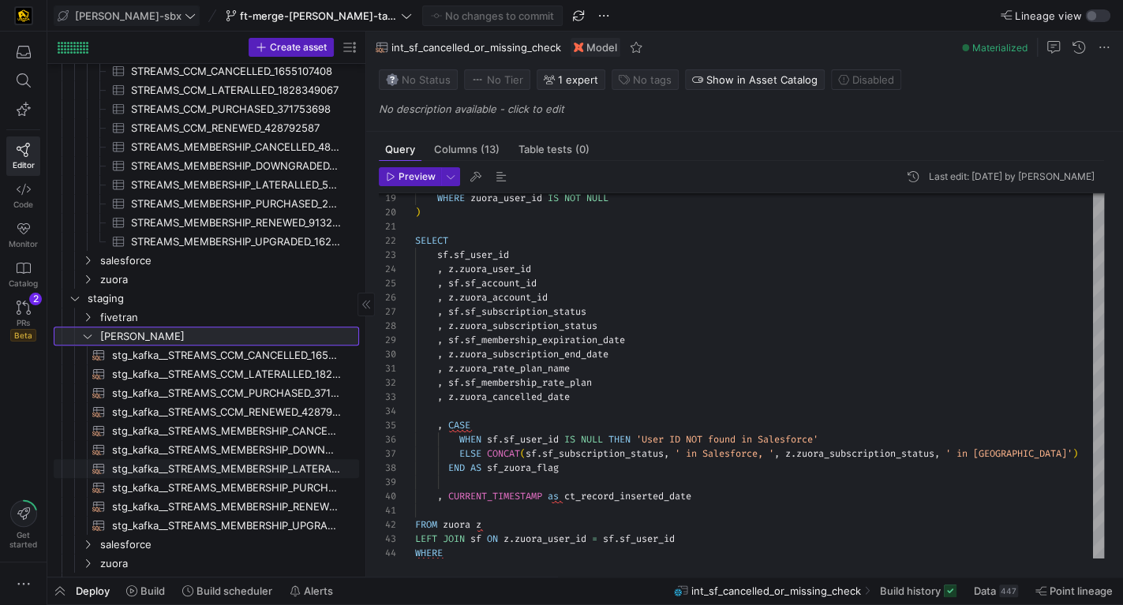
scroll to position [471, 0]
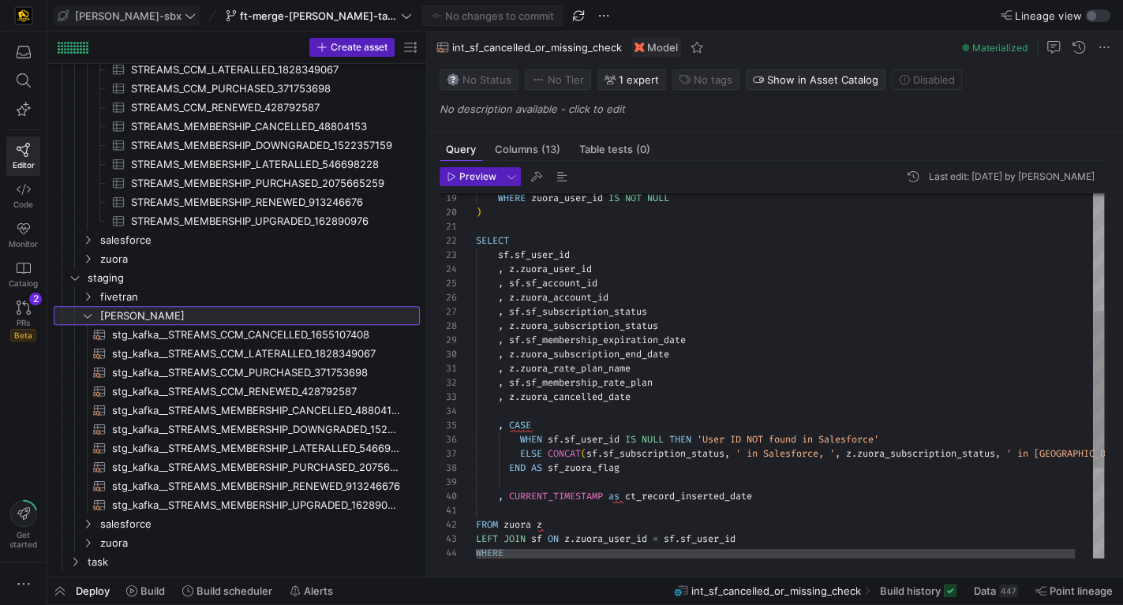
drag, startPoint x: 366, startPoint y: 350, endPoint x: 429, endPoint y: 350, distance: 63.1
click at [429, 350] on as-split "Create asset Drag here to set row groups Drag here to set column labels Group 1…" at bounding box center [584, 304] width 1075 height 545
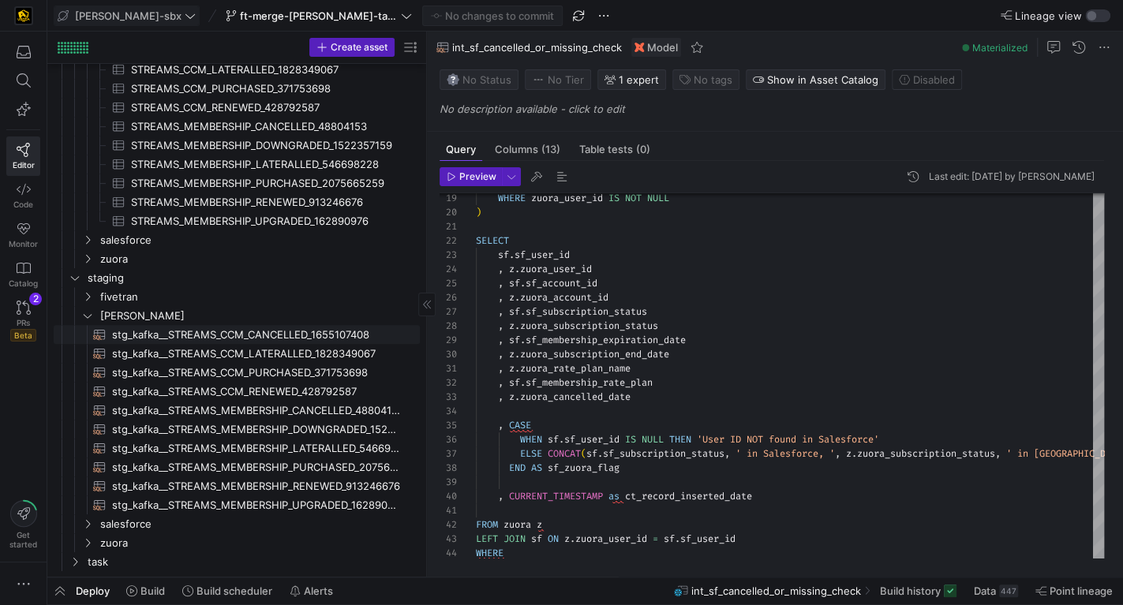
click at [275, 335] on span "stg_kafka__STREAMS_CCM_CANCELLED_1655107408​​​​​​​​​​" at bounding box center [257, 335] width 290 height 18
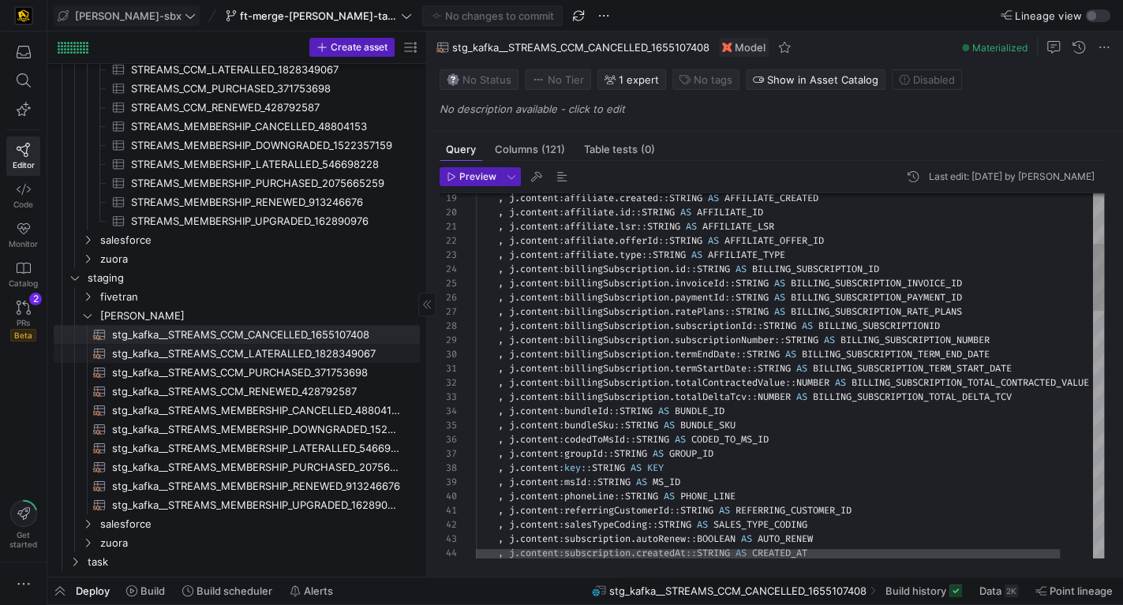
click at [268, 361] on link "stg_kafka__STREAMS_CCM_LATERALLED_1828349067​​​​​​​​​​" at bounding box center [237, 353] width 366 height 19
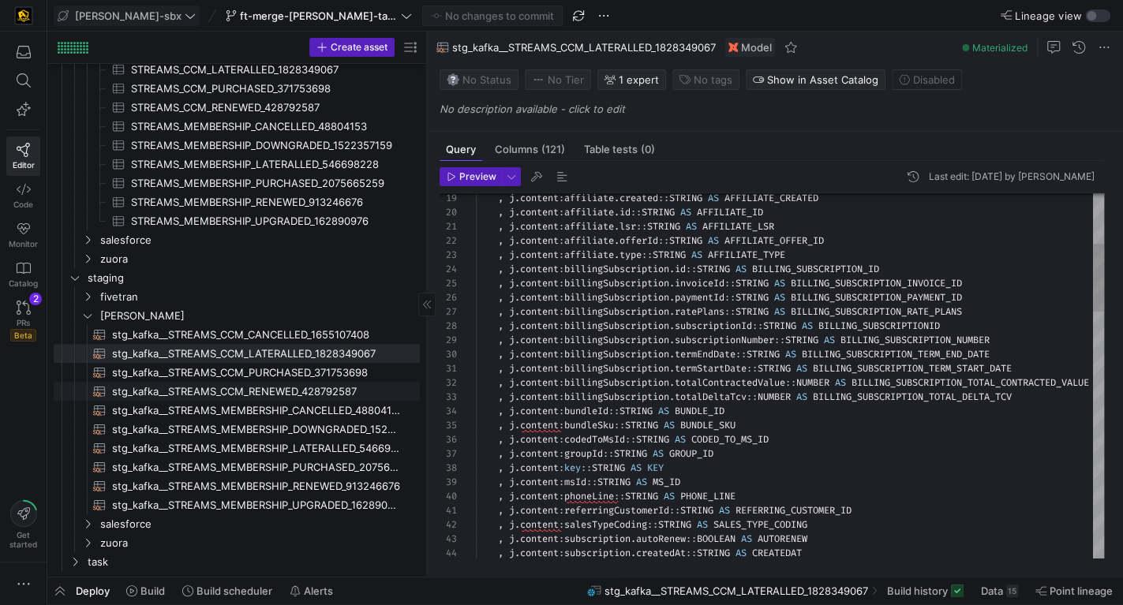
click at [261, 389] on span "stg_kafka__STREAMS_CCM_RENEWED_428792587​​​​​​​​​​" at bounding box center [257, 392] width 290 height 18
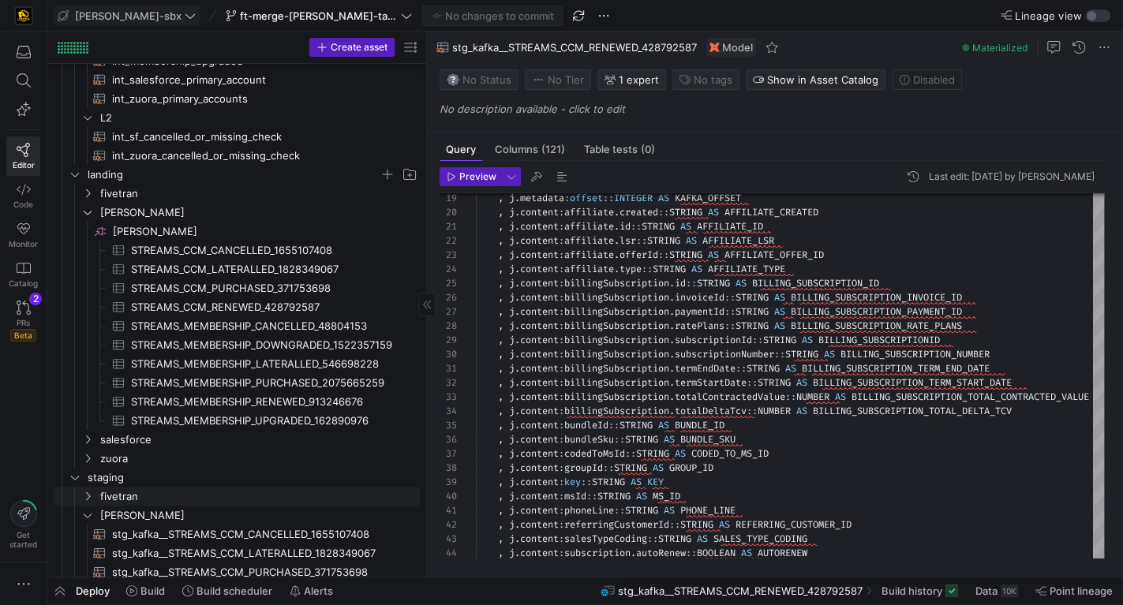
scroll to position [242, 0]
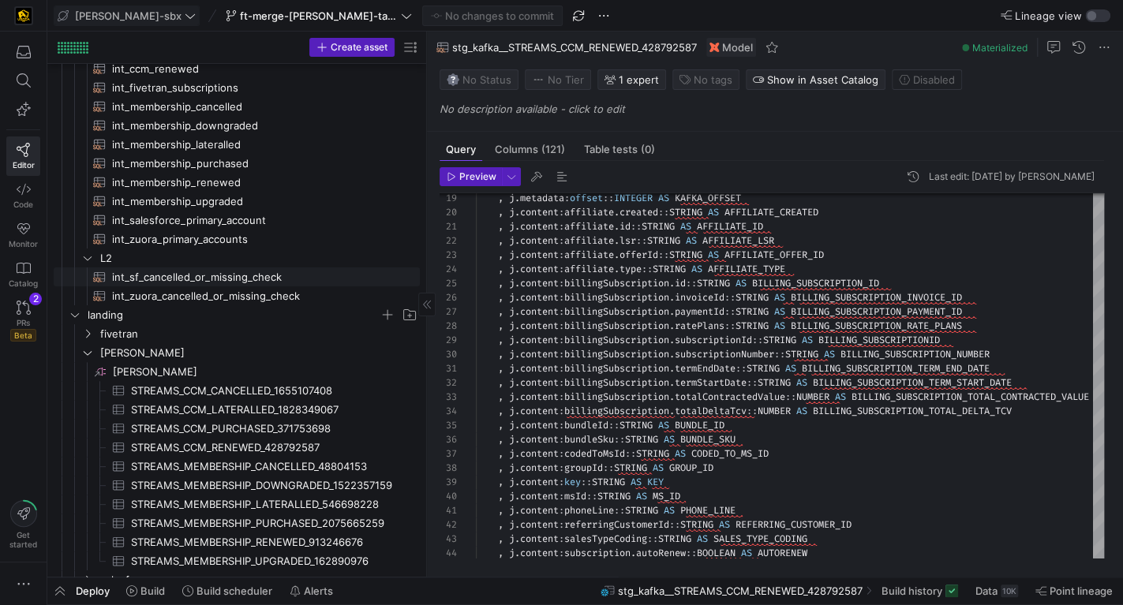
click at [299, 277] on span "int_sf_cancelled_or_missing_check​​​​​​​​​​" at bounding box center [257, 277] width 290 height 18
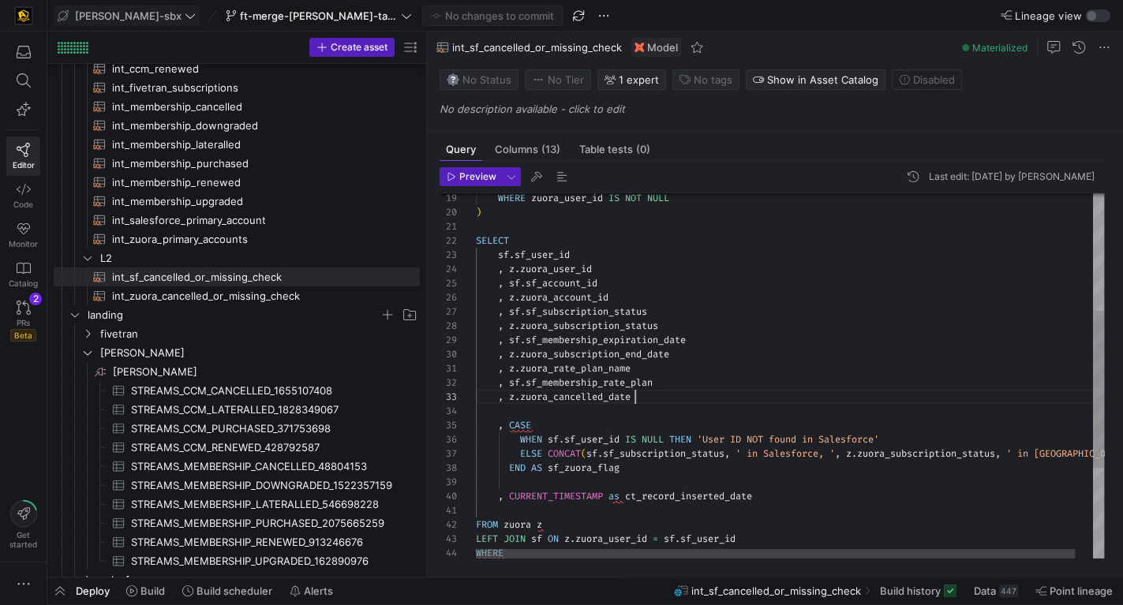
scroll to position [0, 125]
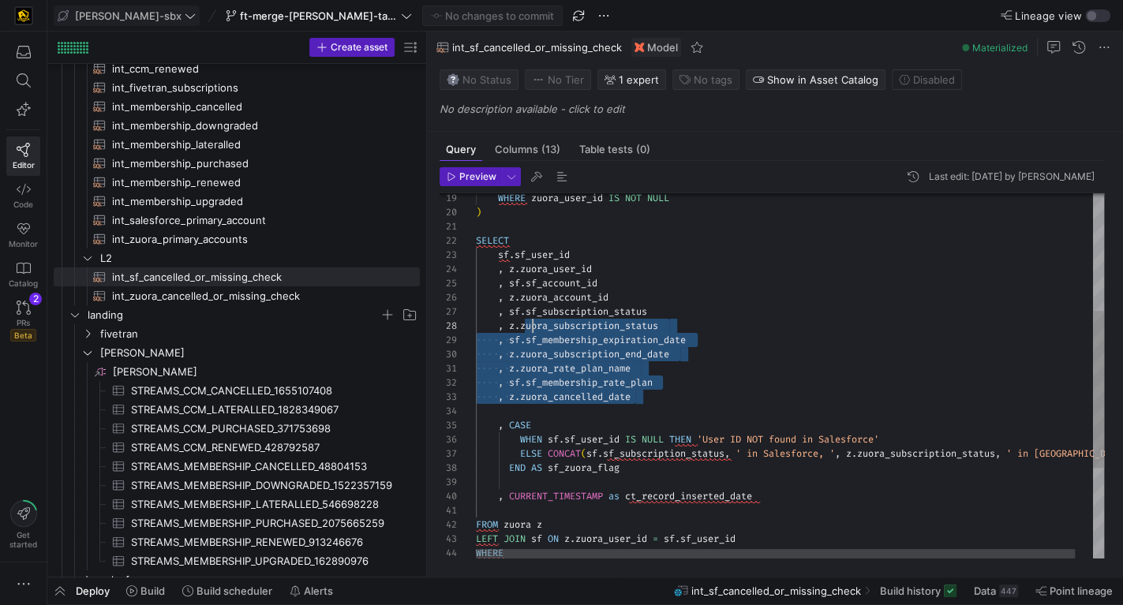
drag, startPoint x: 702, startPoint y: 394, endPoint x: 787, endPoint y: 377, distance: 86.0
click at [530, 326] on div "WHERE zuora_user_id IS NOT NULL ) SELECT sf . sf_user_id , z . zuora_user_id , …" at bounding box center [799, 346] width 647 height 846
type textarea ", z.zuora_rate_plan_name , sf.sf_membership_rate_plan , z.zuora_cancelled_date …"
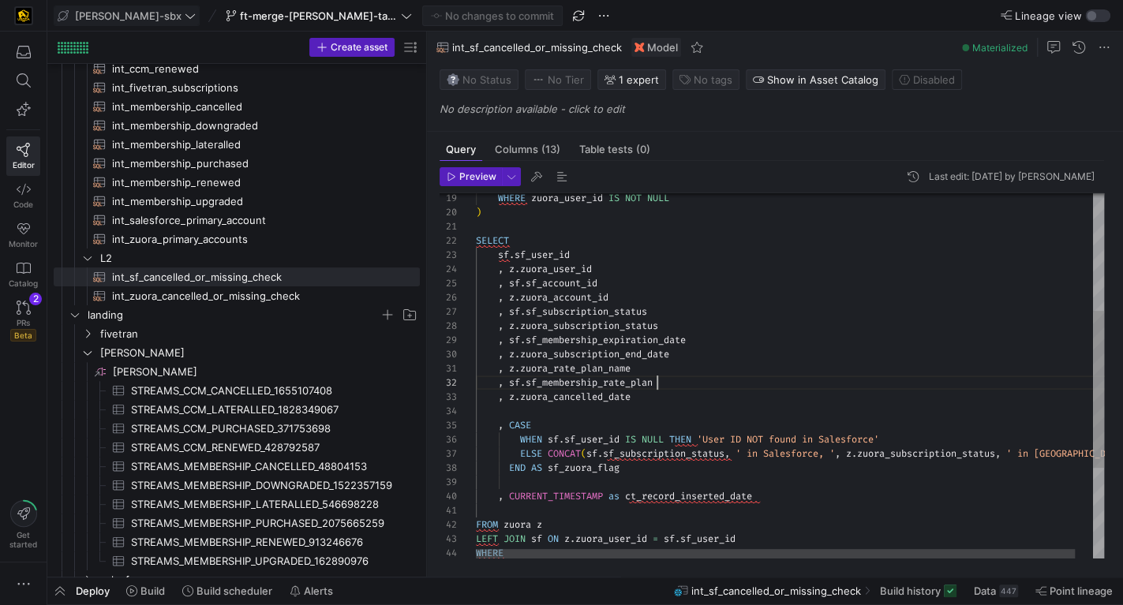
scroll to position [14, 181]
click at [787, 377] on div "WHERE zuora_user_id IS NOT NULL ) SELECT sf . sf_user_id , z . zuora_user_id , …" at bounding box center [799, 346] width 647 height 846
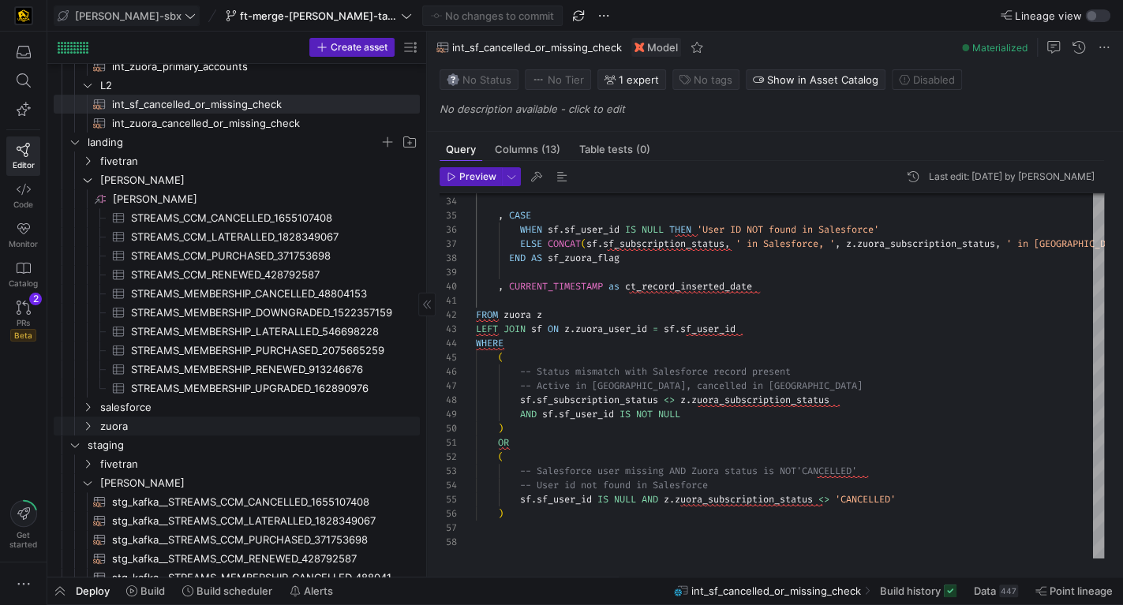
scroll to position [320, 0]
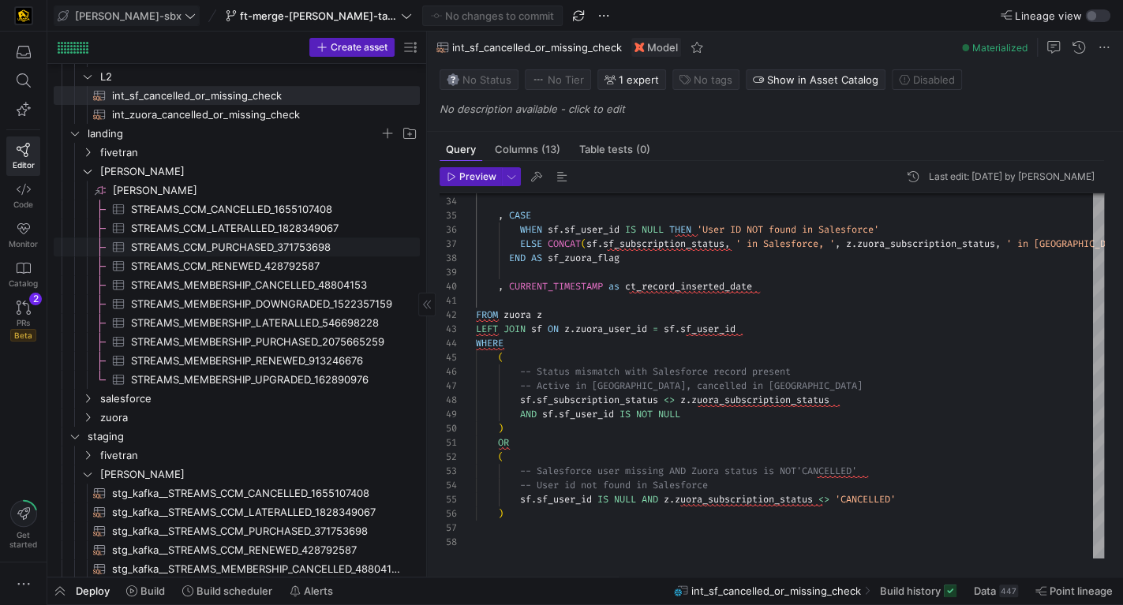
click at [292, 244] on span "STREAMS_CCM_PURCHASED_371753698​​​​​​​​​" at bounding box center [266, 247] width 271 height 18
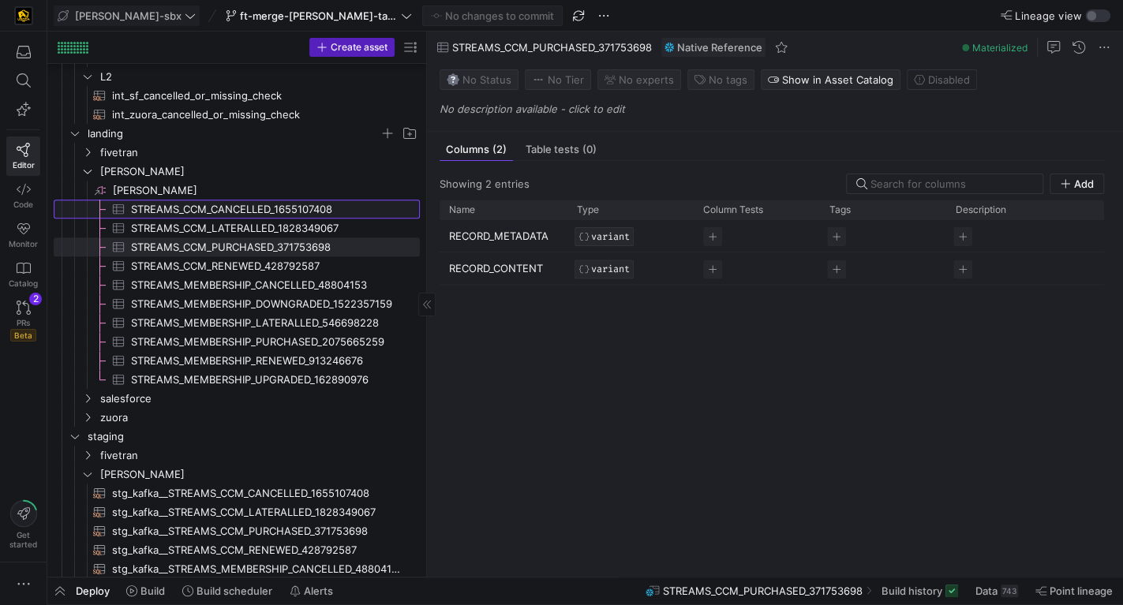
click at [290, 208] on span "STREAMS_CCM_CANCELLED_1655107408​​​​​​​​​" at bounding box center [266, 209] width 271 height 18
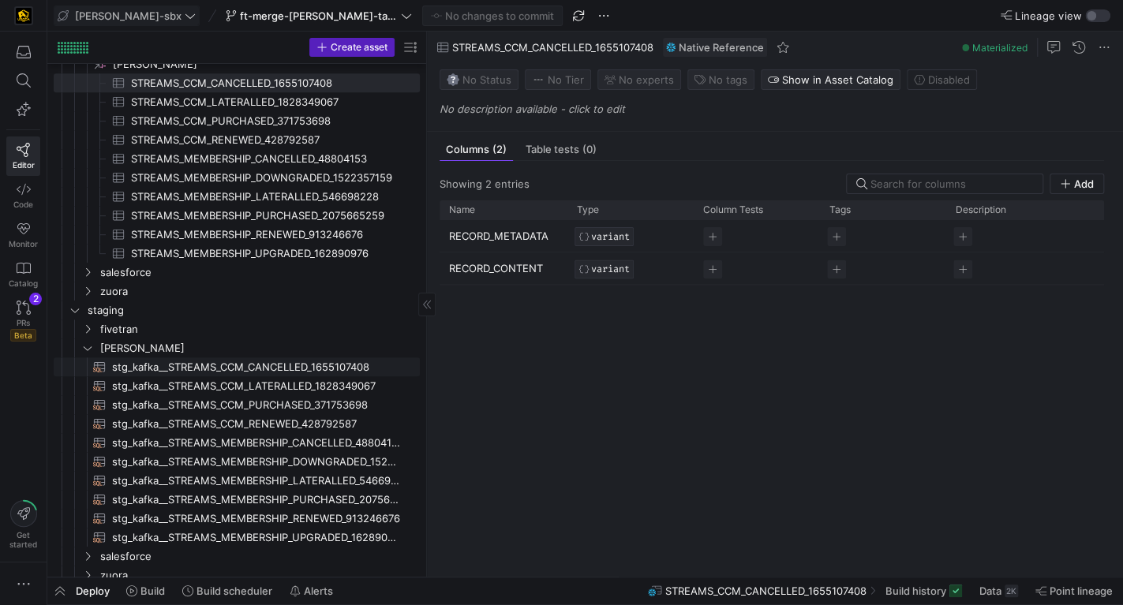
click at [305, 371] on span "stg_kafka__STREAMS_CCM_CANCELLED_1655107408​​​​​​​​​​" at bounding box center [257, 367] width 290 height 18
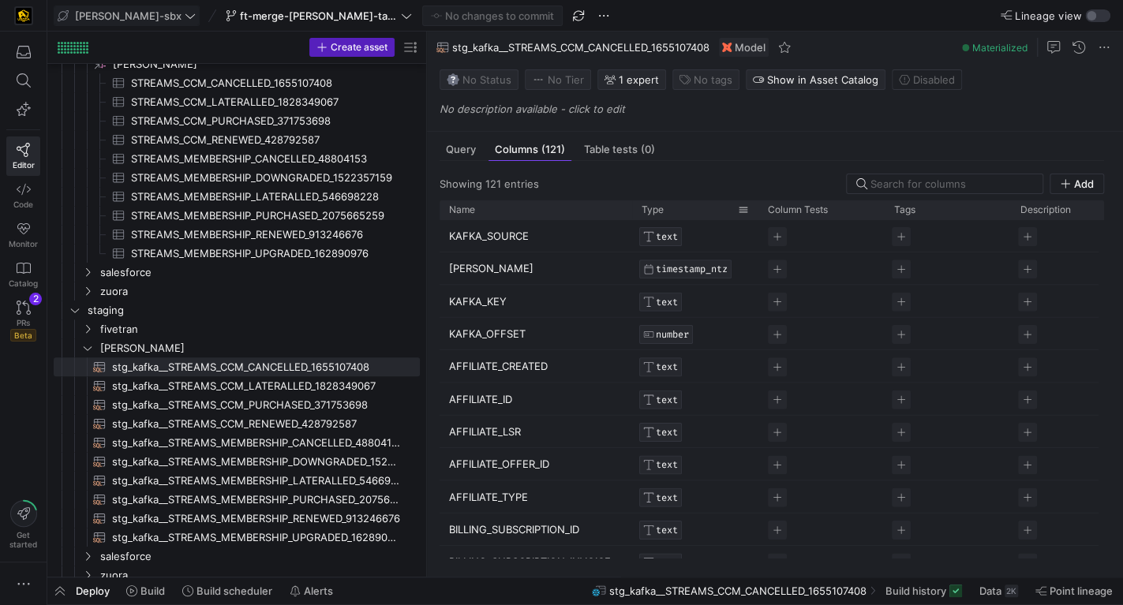
drag, startPoint x: 560, startPoint y: 207, endPoint x: 617, endPoint y: 316, distance: 123.5
click at [660, 206] on div "Name Type Column Tests Tags" at bounding box center [803, 209] width 729 height 19
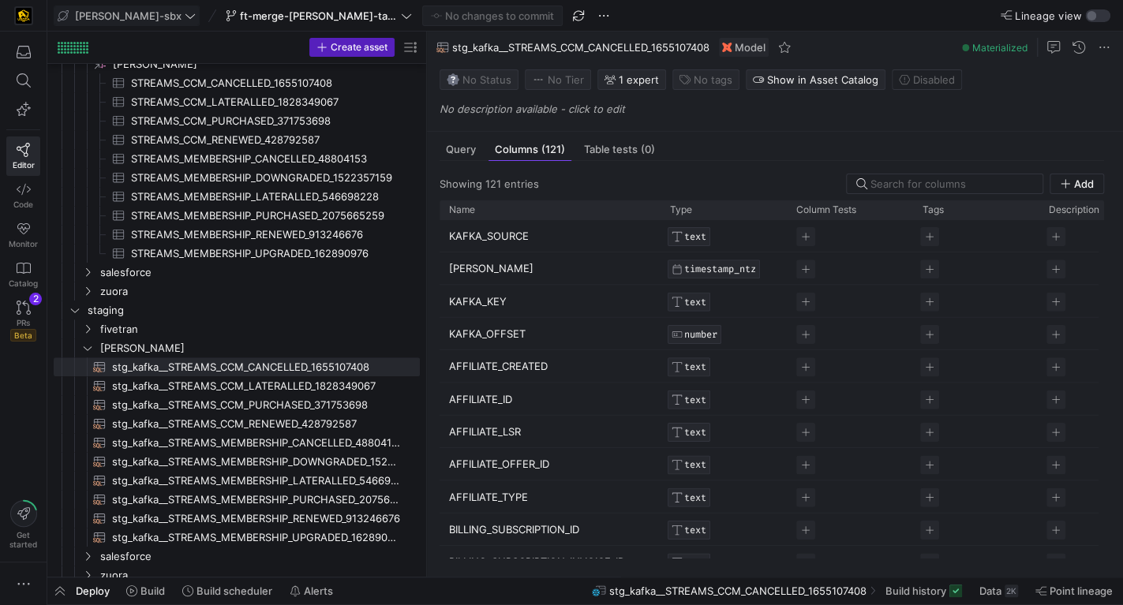
scroll to position [471, 0]
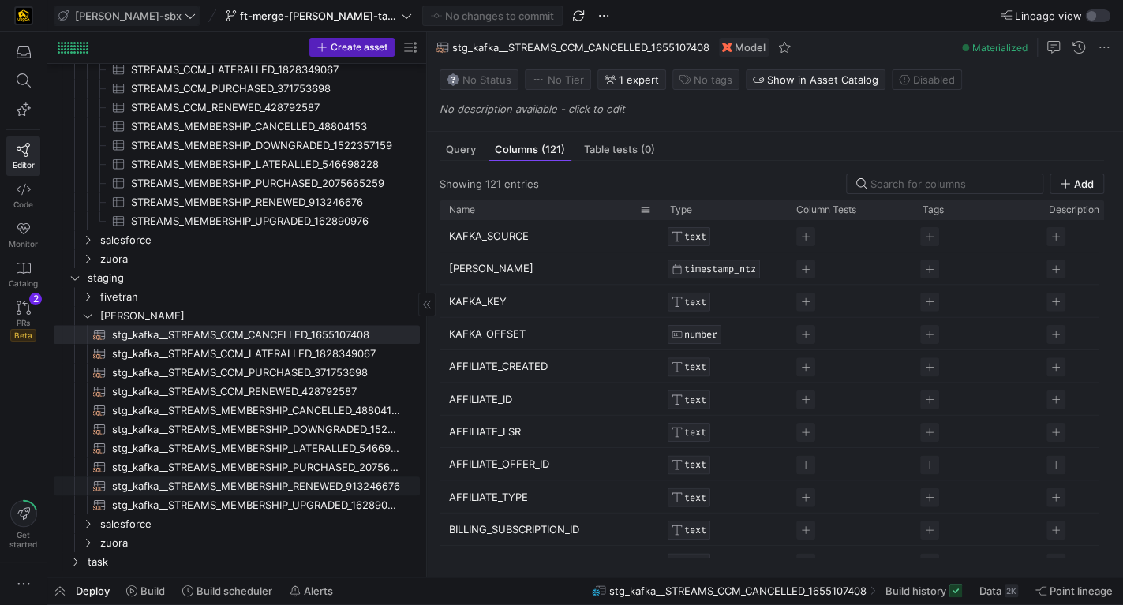
click at [345, 483] on span "stg_kafka__STREAMS_MEMBERSHIP_RENEWED_913246676​​​​​​​​​​" at bounding box center [257, 486] width 290 height 18
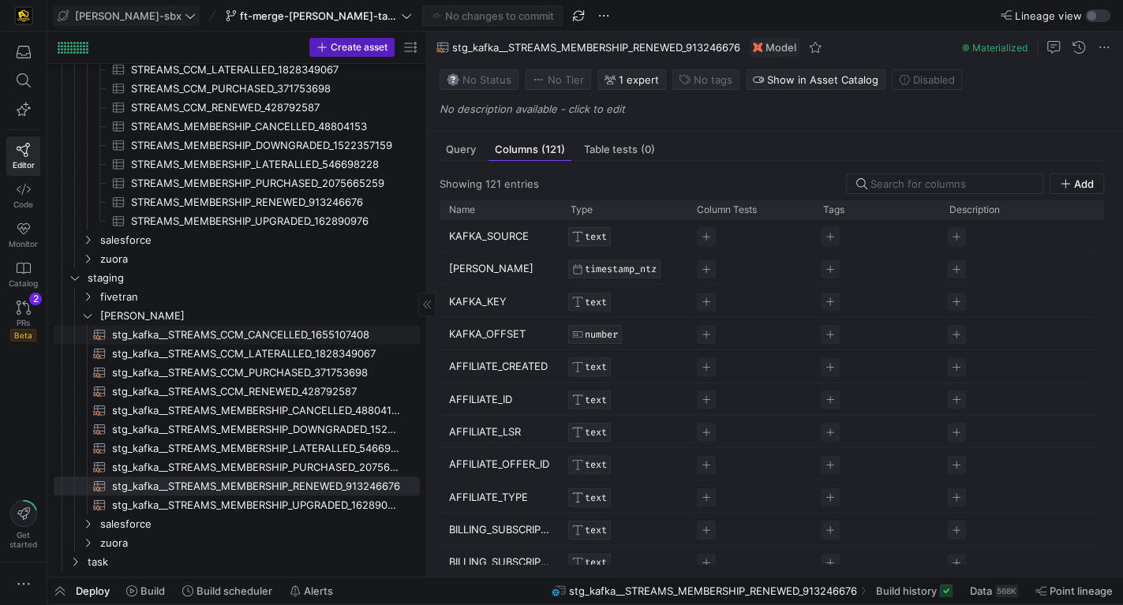
click at [301, 335] on span "stg_kafka__STREAMS_CCM_CANCELLED_1655107408​​​​​​​​​​" at bounding box center [257, 335] width 290 height 18
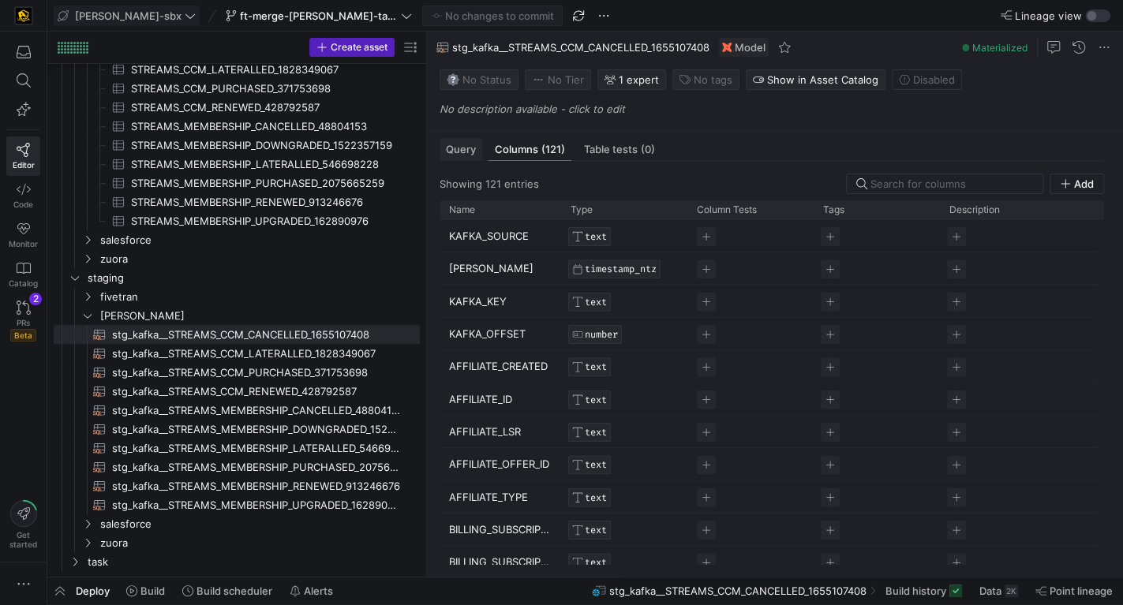
click at [451, 148] on span "Query" at bounding box center [461, 149] width 30 height 10
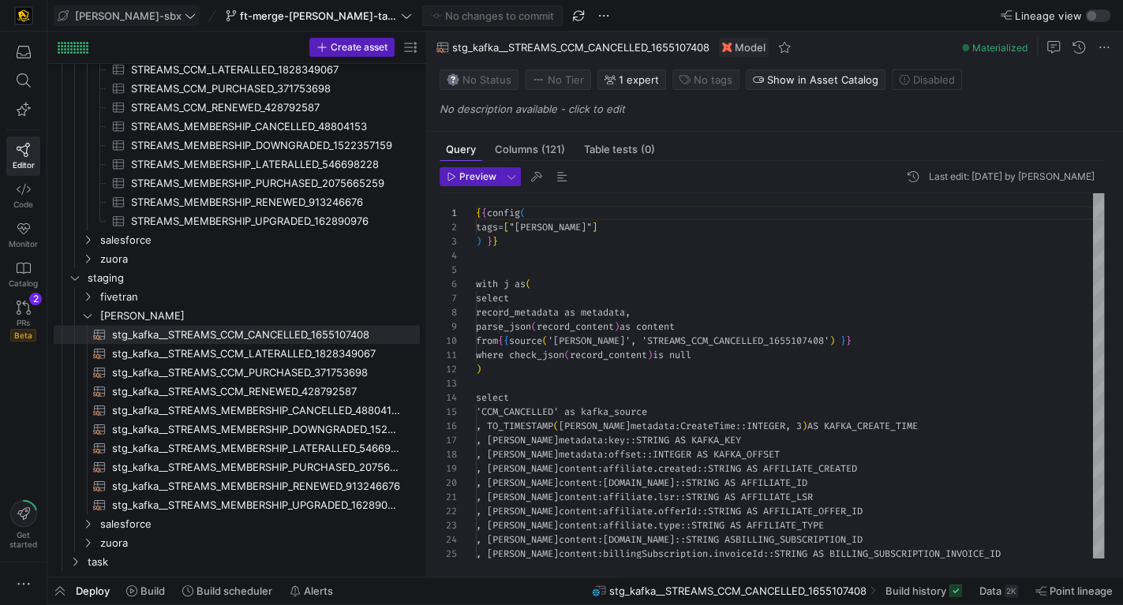
scroll to position [142, 0]
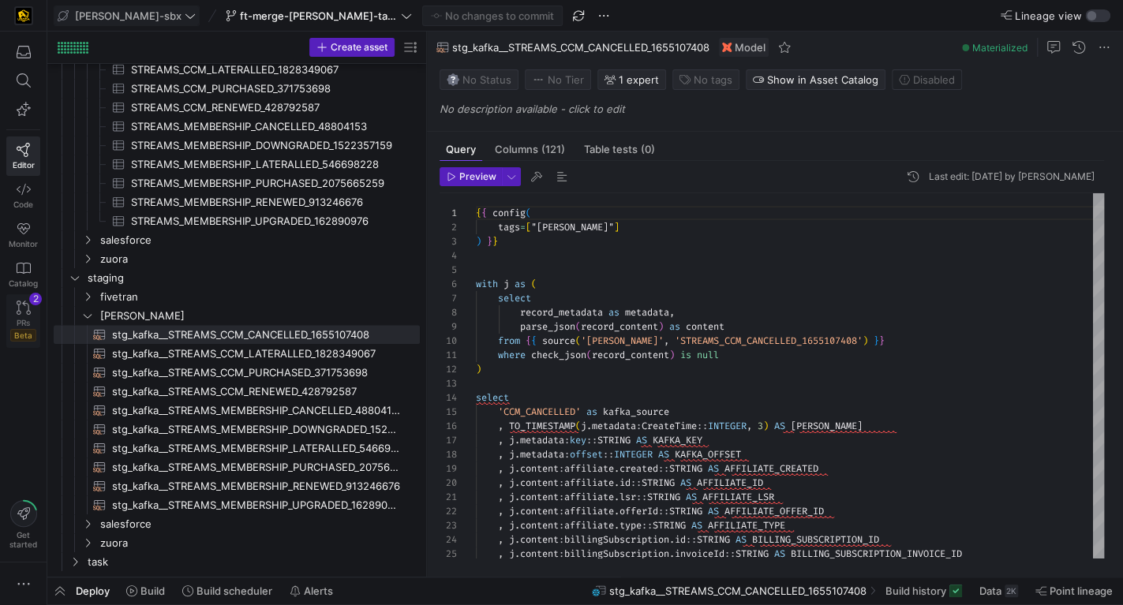
click at [15, 306] on link "PRs Beta 2" at bounding box center [23, 321] width 34 height 54
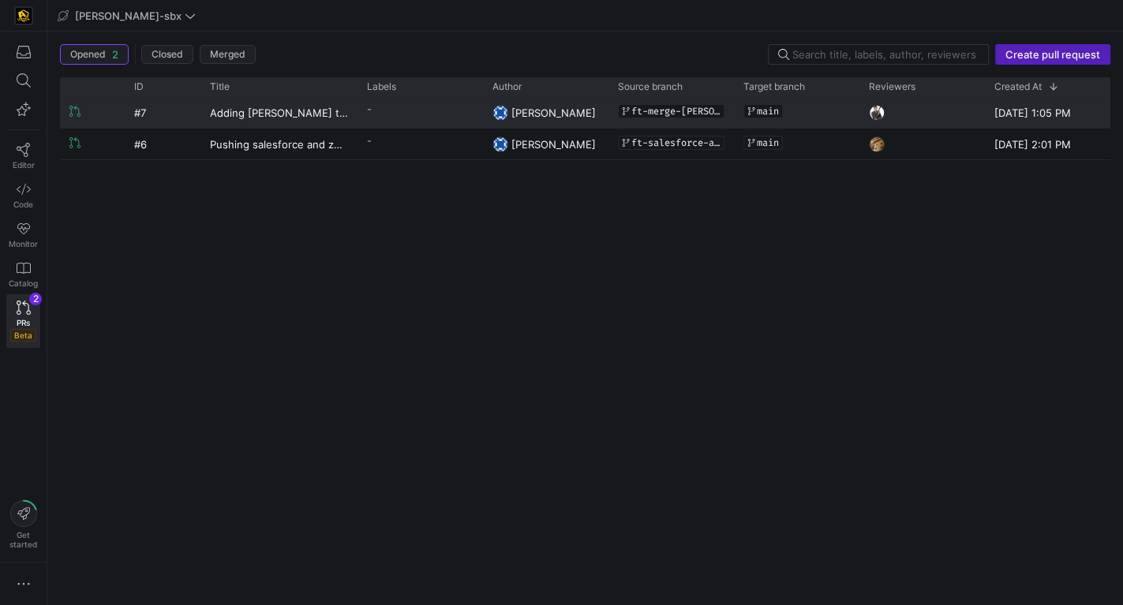
click at [795, 116] on div "main" at bounding box center [796, 111] width 107 height 27
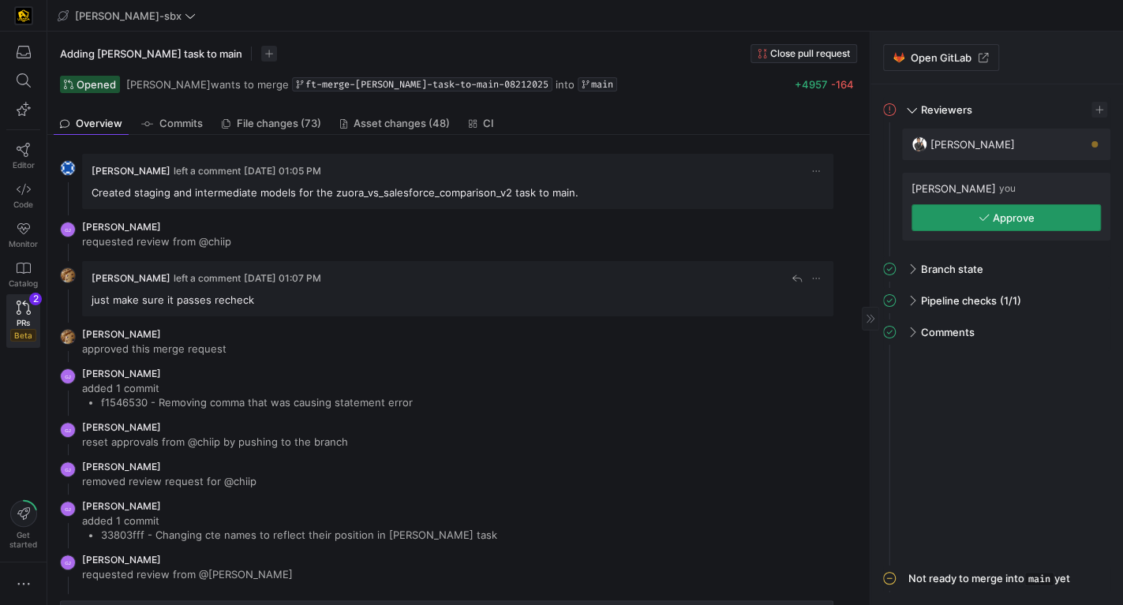
click at [1028, 212] on span "Approve" at bounding box center [1014, 217] width 42 height 13
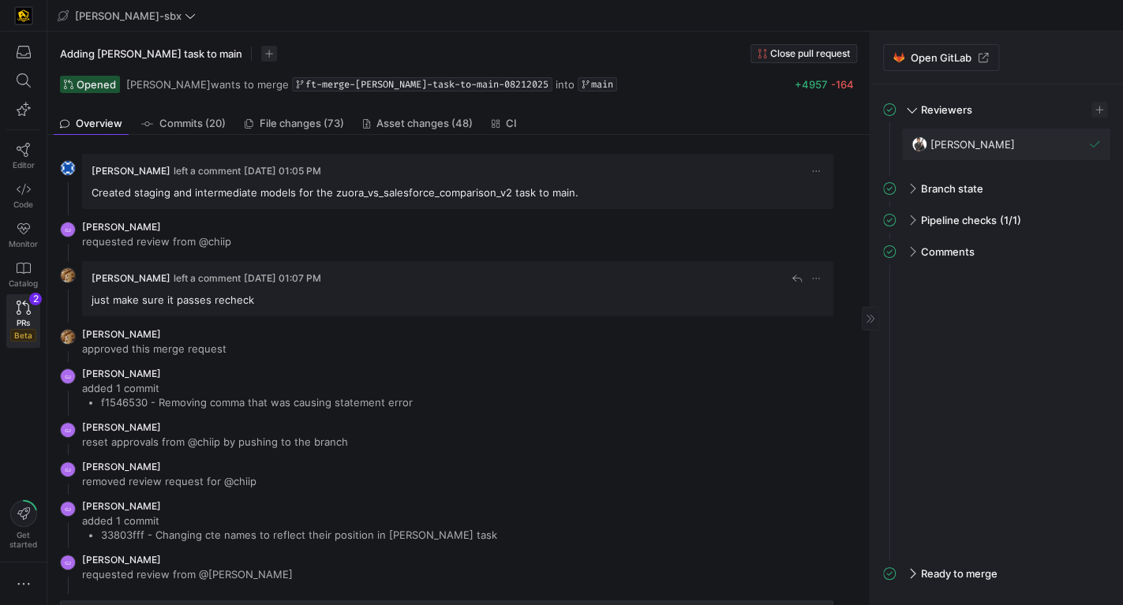
drag, startPoint x: 940, startPoint y: 578, endPoint x: 951, endPoint y: 574, distance: 10.7
click at [940, 578] on span "Ready to merge" at bounding box center [959, 573] width 77 height 13
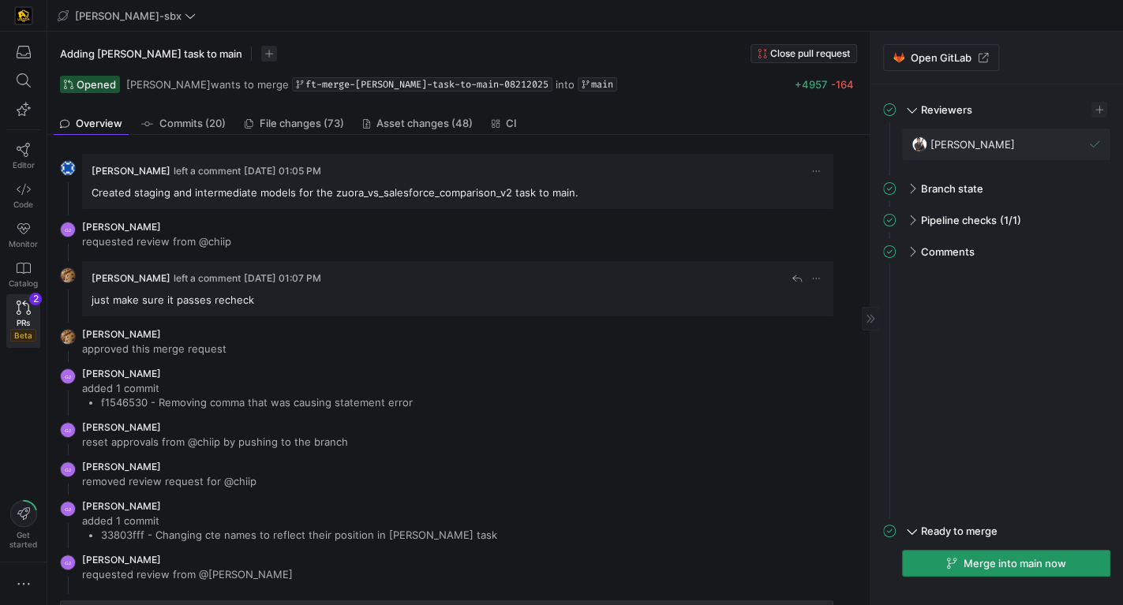
click at [970, 566] on span "Merge into main now" at bounding box center [1014, 563] width 103 height 13
click at [25, 305] on icon at bounding box center [24, 308] width 14 height 14
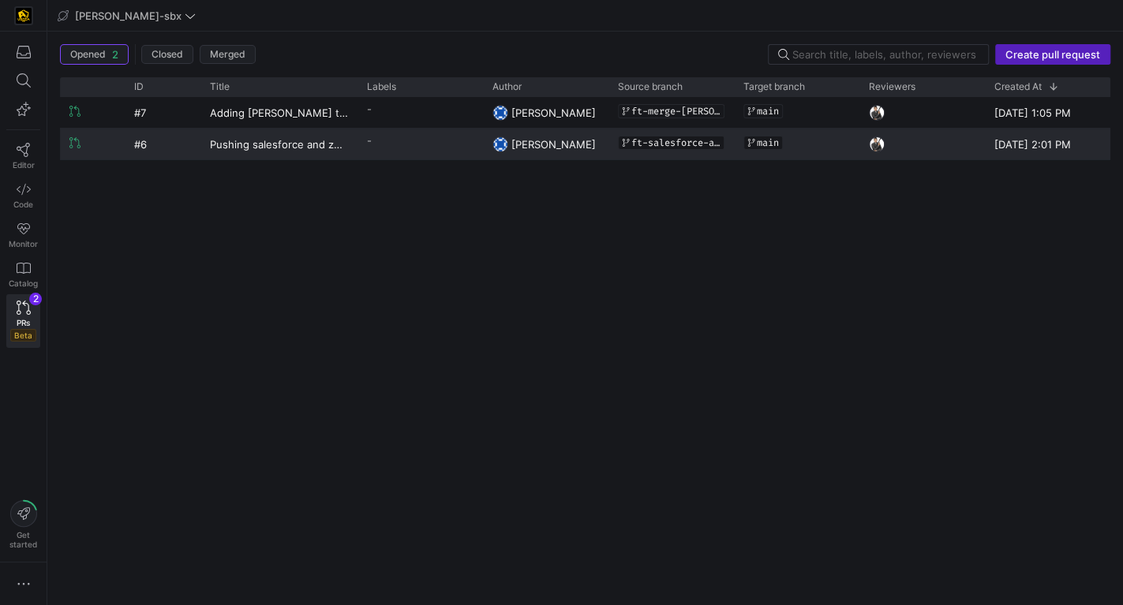
click at [931, 143] on y42-pull-request-list-view-reviewers-cell-renderer at bounding box center [922, 144] width 107 height 30
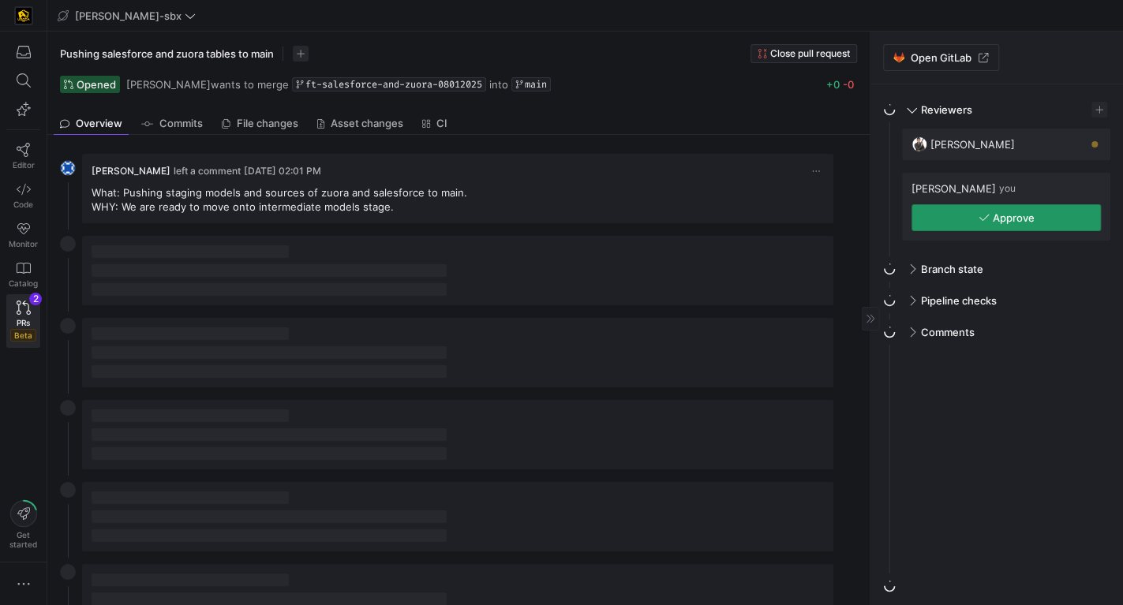
click at [1031, 218] on span "Approve" at bounding box center [1014, 217] width 42 height 13
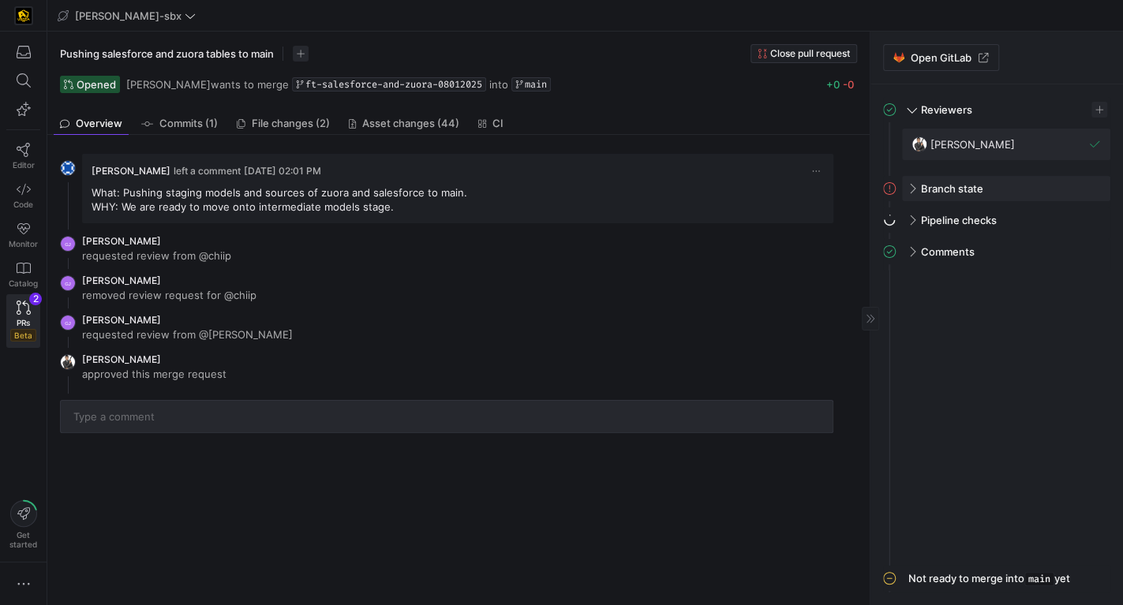
click at [914, 185] on span at bounding box center [910, 188] width 13 height 7
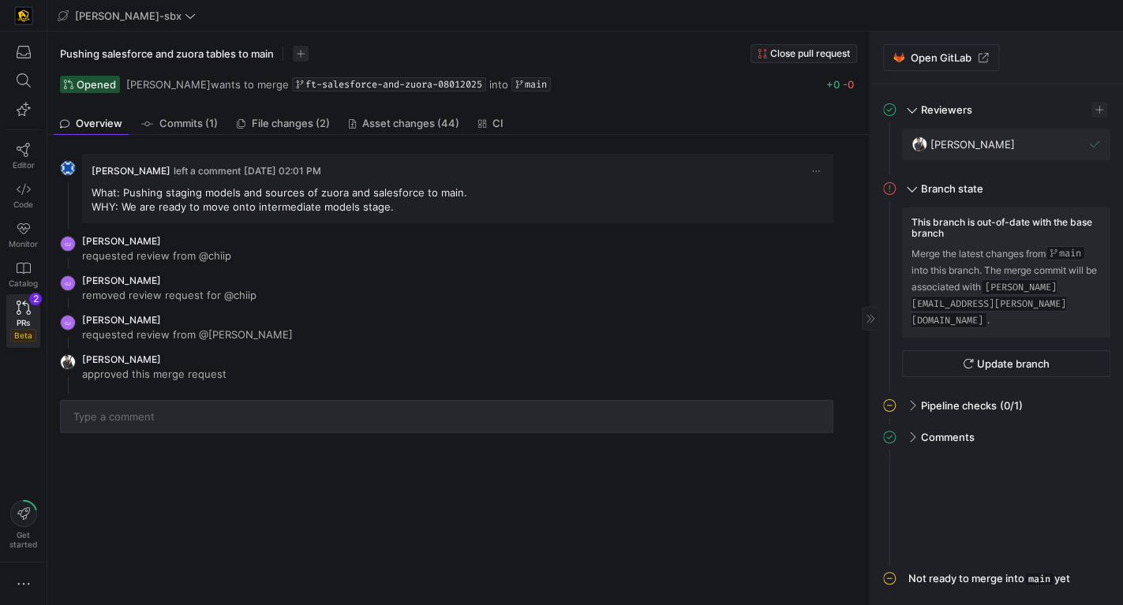
click at [897, 578] on y42-pull-request-detail-sidebar-status-icon at bounding box center [892, 575] width 19 height 19
click at [940, 578] on div "Not ready to merge into main yet" at bounding box center [989, 579] width 162 height 14
click at [25, 311] on icon at bounding box center [24, 308] width 14 height 14
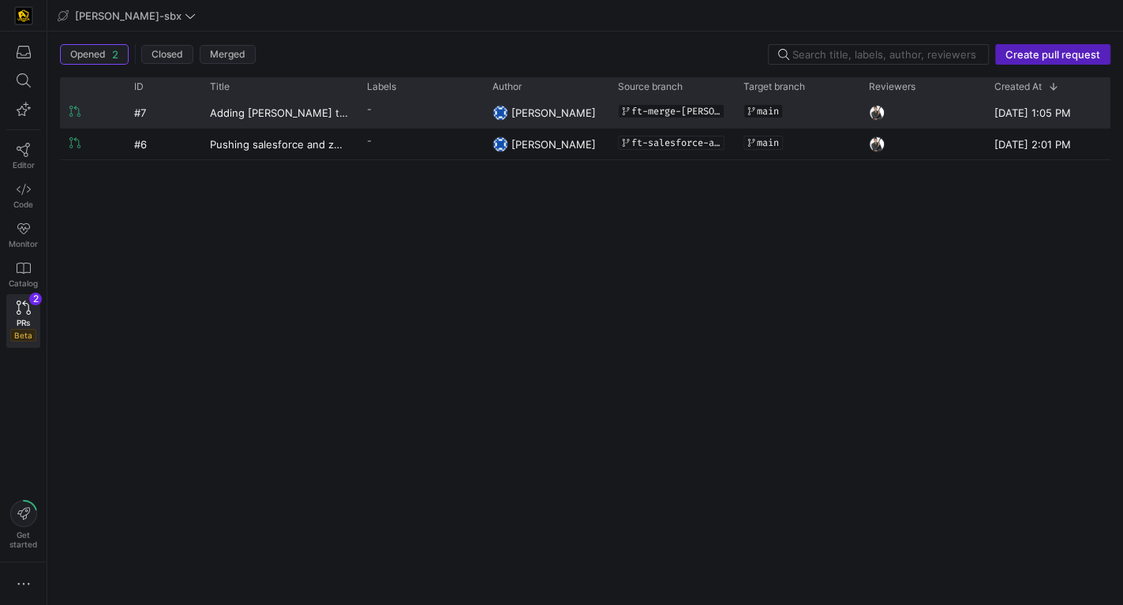
click at [444, 112] on y42-pull-request-list-view-label-cell-renderer "-" at bounding box center [420, 109] width 107 height 23
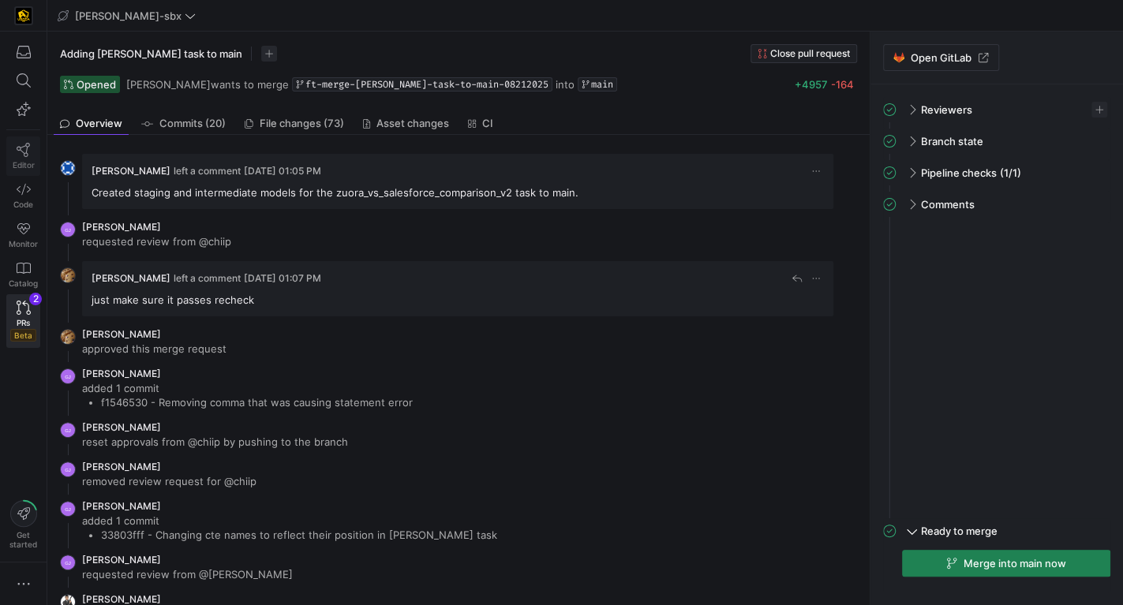
click at [24, 143] on icon at bounding box center [24, 150] width 14 height 14
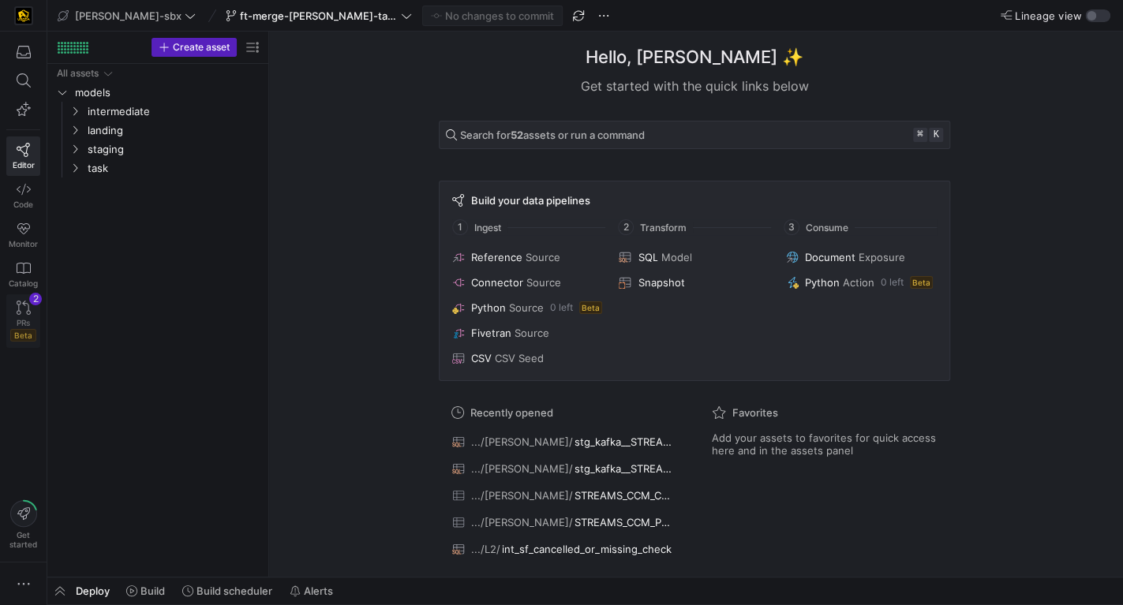
click at [19, 323] on span "PRs" at bounding box center [23, 322] width 13 height 9
